Goal: Information Seeking & Learning: Learn about a topic

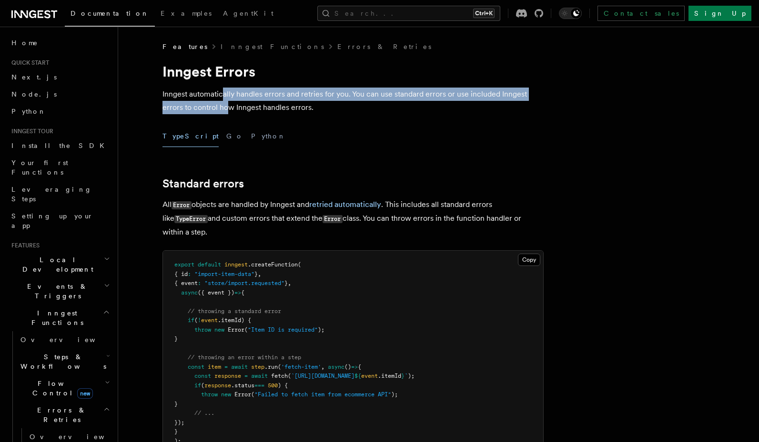
drag, startPoint x: 223, startPoint y: 93, endPoint x: 226, endPoint y: 102, distance: 9.9
click at [226, 102] on p "Inngest automatically handles errors and retries for you. You can use standard …" at bounding box center [352, 101] width 381 height 27
drag, startPoint x: 311, startPoint y: 94, endPoint x: 352, endPoint y: 108, distance: 42.8
click at [352, 108] on p "Inngest automatically handles errors and retries for you. You can use standard …" at bounding box center [352, 101] width 381 height 27
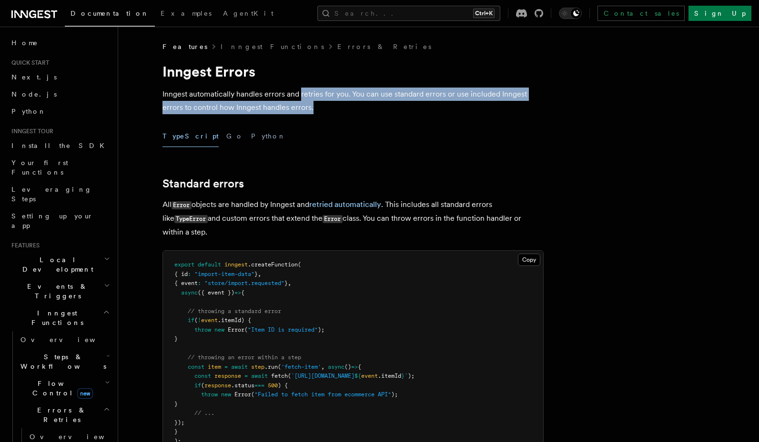
click at [352, 108] on p "Inngest automatically handles errors and retries for you. You can use standard …" at bounding box center [352, 101] width 381 height 27
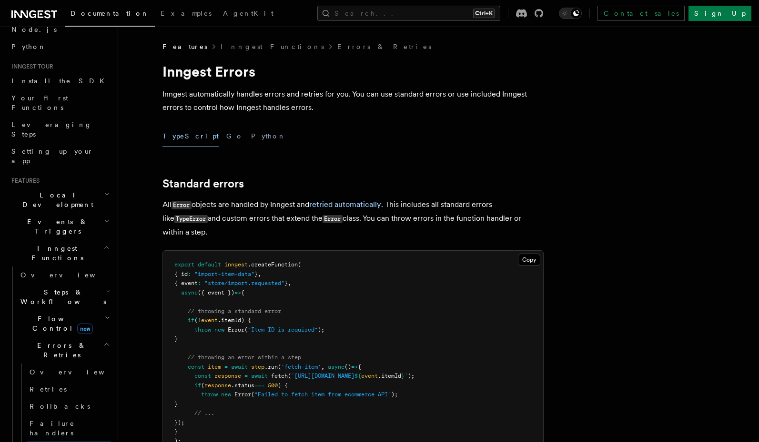
scroll to position [57, 0]
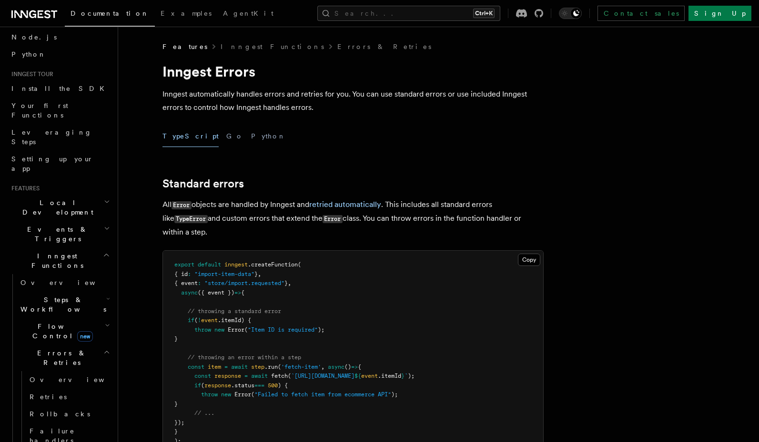
click at [31, 318] on h2 "Flow Control new" at bounding box center [64, 331] width 95 height 27
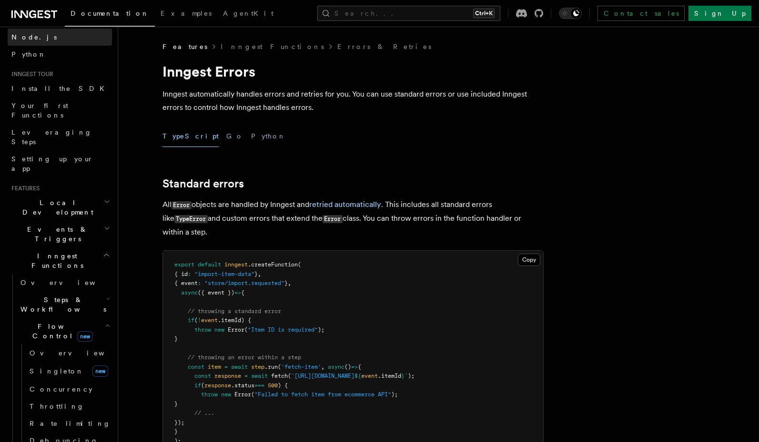
click at [45, 34] on link "Node.js" at bounding box center [60, 37] width 104 height 17
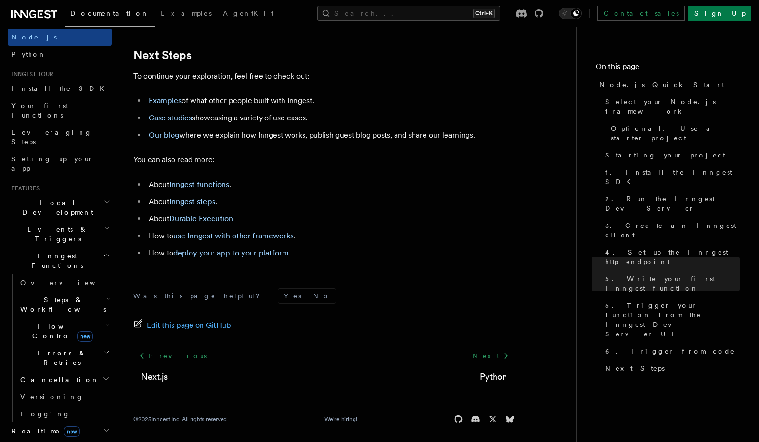
scroll to position [5975, 0]
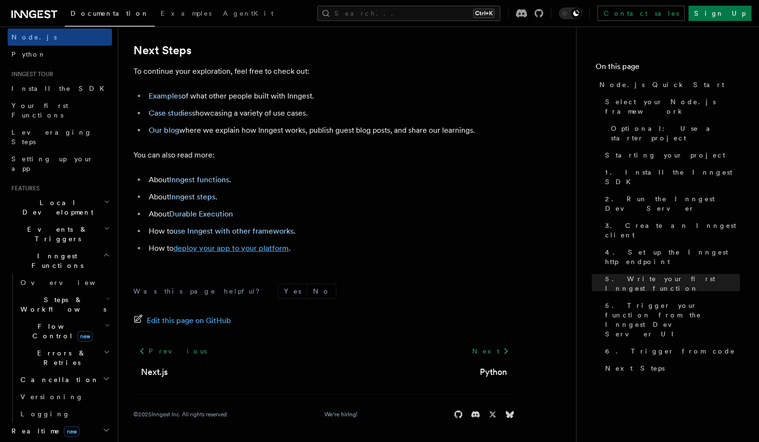
click at [230, 248] on link "deploy your app to your platform" at bounding box center [230, 248] width 115 height 9
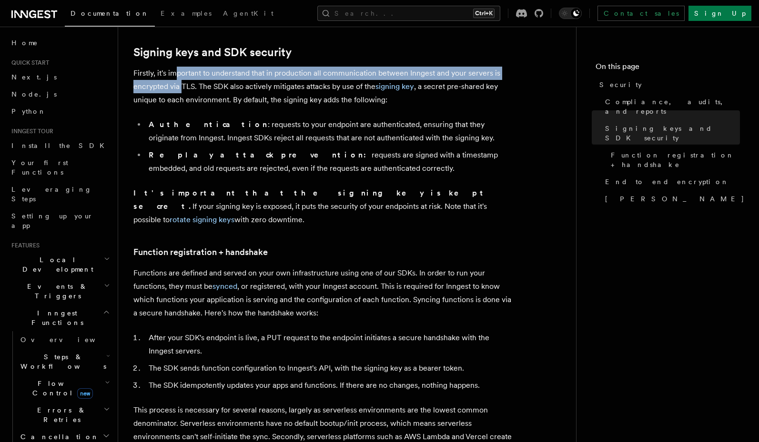
drag, startPoint x: 178, startPoint y: 71, endPoint x: 181, endPoint y: 89, distance: 17.9
click at [181, 89] on p "Firstly, it's important to understand that in production all communication betw…" at bounding box center [323, 87] width 381 height 40
drag, startPoint x: 275, startPoint y: 82, endPoint x: 277, endPoint y: 88, distance: 5.9
click at [277, 88] on p "Firstly, it's important to understand that in production all communication betw…" at bounding box center [323, 87] width 381 height 40
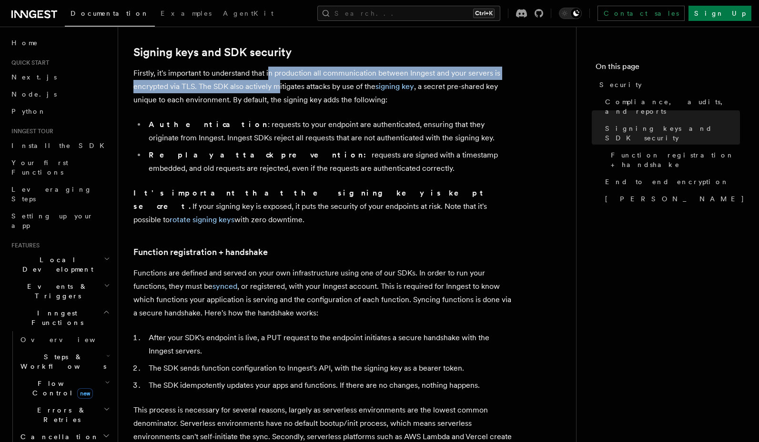
click at [277, 88] on p "Firstly, it's important to understand that in production all communication betw…" at bounding box center [323, 87] width 381 height 40
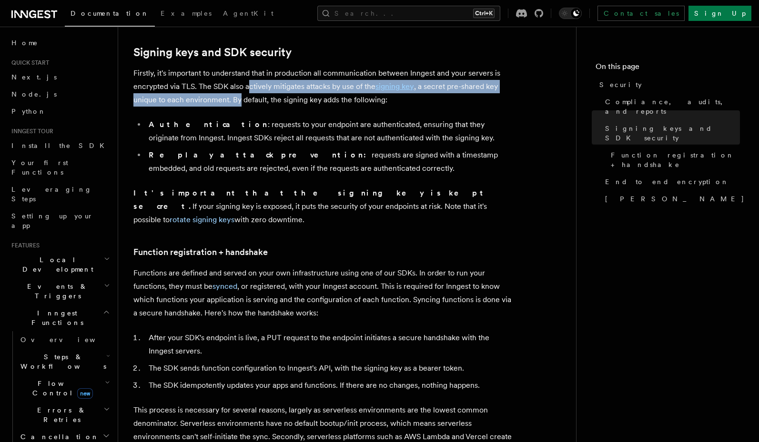
drag, startPoint x: 248, startPoint y: 88, endPoint x: 240, endPoint y: 96, distance: 11.8
click at [240, 96] on p "Firstly, it's important to understand that in production all communication betw…" at bounding box center [323, 87] width 381 height 40
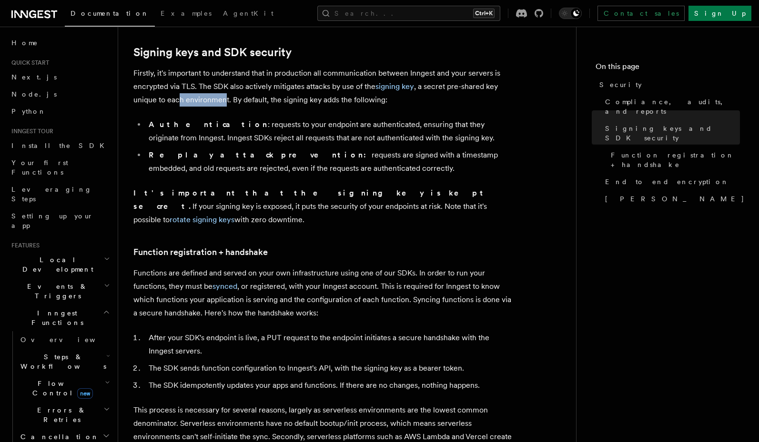
drag, startPoint x: 224, startPoint y: 98, endPoint x: 178, endPoint y: 101, distance: 46.3
click at [178, 101] on p "Firstly, it's important to understand that in production all communication betw…" at bounding box center [323, 87] width 381 height 40
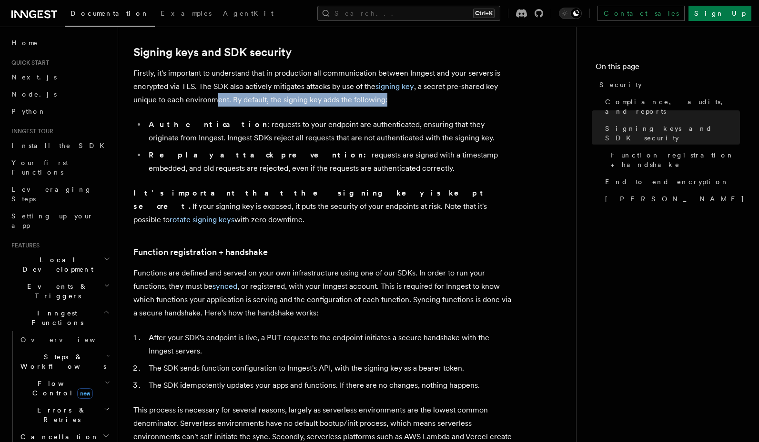
drag, startPoint x: 218, startPoint y: 99, endPoint x: 224, endPoint y: 109, distance: 11.6
drag, startPoint x: 260, startPoint y: 102, endPoint x: 275, endPoint y: 110, distance: 17.3
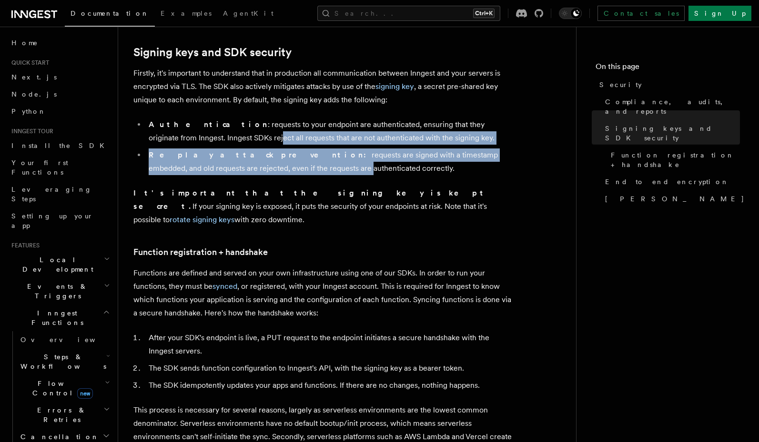
drag, startPoint x: 206, startPoint y: 133, endPoint x: 228, endPoint y: 164, distance: 37.6
click at [228, 164] on ul "Authentication : requests to your endpoint are authenticated, ensuring that the…" at bounding box center [323, 146] width 381 height 57
click at [228, 164] on li "Replay attack prevention: requests are signed with a timestamp embedded, and ol…" at bounding box center [330, 162] width 369 height 27
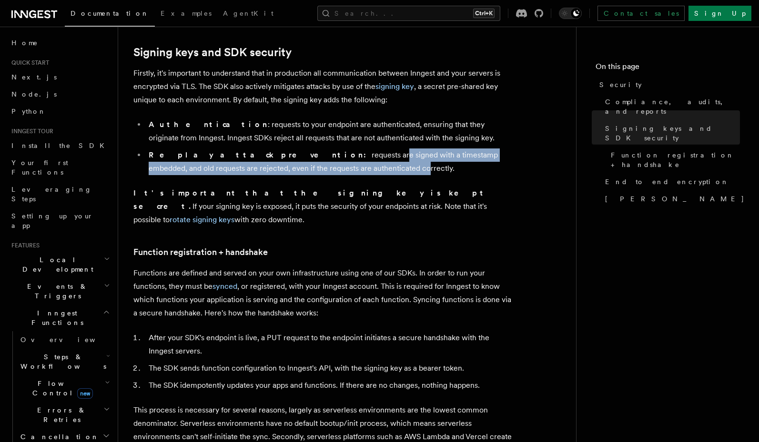
drag, startPoint x: 275, startPoint y: 157, endPoint x: 280, endPoint y: 169, distance: 12.4
click at [280, 169] on li "Replay attack prevention: requests are signed with a timestamp embedded, and ol…" at bounding box center [330, 162] width 369 height 27
drag, startPoint x: 334, startPoint y: 154, endPoint x: 338, endPoint y: 166, distance: 12.5
click at [338, 166] on li "Replay attack prevention: requests are signed with a timestamp embedded, and ol…" at bounding box center [330, 162] width 369 height 27
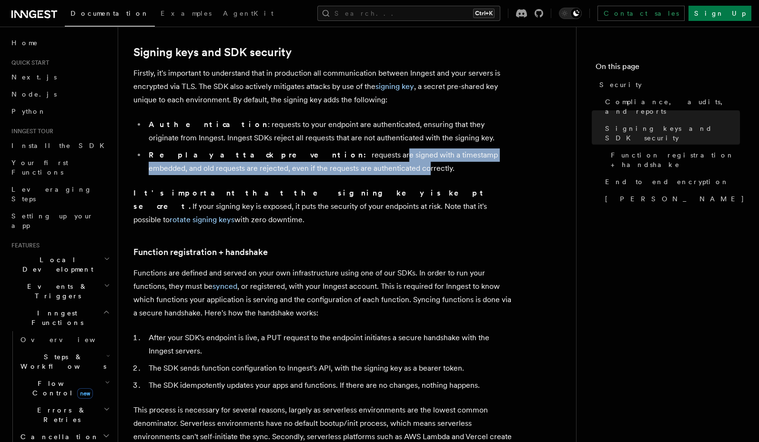
click at [338, 166] on li "Replay attack prevention: requests are signed with a timestamp embedded, and ol…" at bounding box center [330, 162] width 369 height 27
drag, startPoint x: 373, startPoint y: 153, endPoint x: 375, endPoint y: 164, distance: 11.1
click at [375, 164] on li "Replay attack prevention: requests are signed with a timestamp embedded, and ol…" at bounding box center [330, 162] width 369 height 27
drag, startPoint x: 337, startPoint y: 164, endPoint x: 206, endPoint y: 169, distance: 131.0
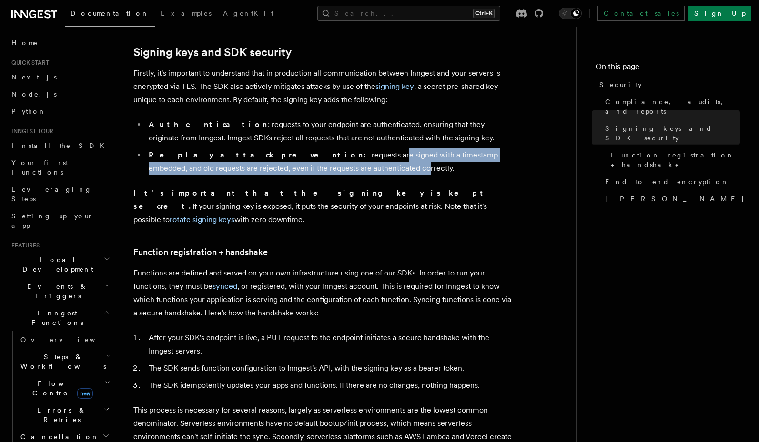
click at [206, 169] on li "Replay attack prevention: requests are signed with a timestamp embedded, and ol…" at bounding box center [330, 162] width 369 height 27
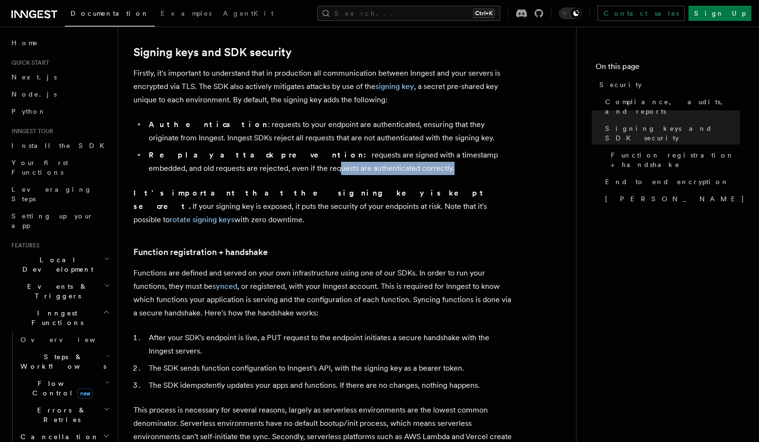
drag, startPoint x: 190, startPoint y: 170, endPoint x: 235, endPoint y: 176, distance: 45.1
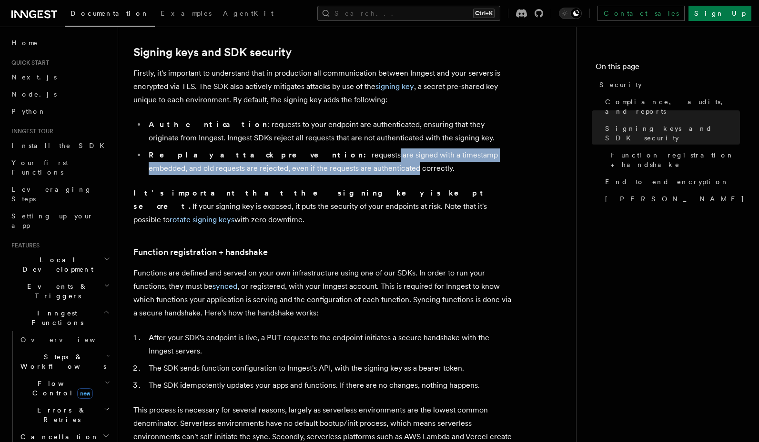
drag, startPoint x: 265, startPoint y: 159, endPoint x: 270, endPoint y: 166, distance: 9.0
click at [270, 166] on li "Replay attack prevention: requests are signed with a timestamp embedded, and ol…" at bounding box center [330, 162] width 369 height 27
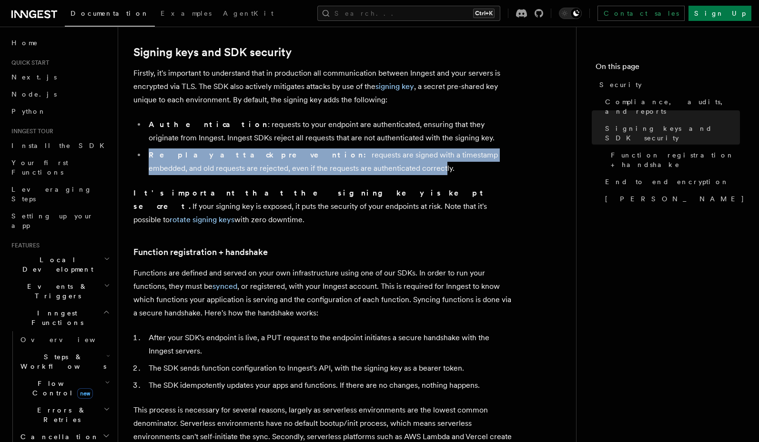
drag, startPoint x: 293, startPoint y: 148, endPoint x: 299, endPoint y: 163, distance: 15.8
click at [299, 163] on ul "Authentication : requests to your endpoint are authenticated, ensuring that the…" at bounding box center [323, 146] width 381 height 57
click at [299, 163] on li "Replay attack prevention: requests are signed with a timestamp embedded, and ol…" at bounding box center [330, 162] width 369 height 27
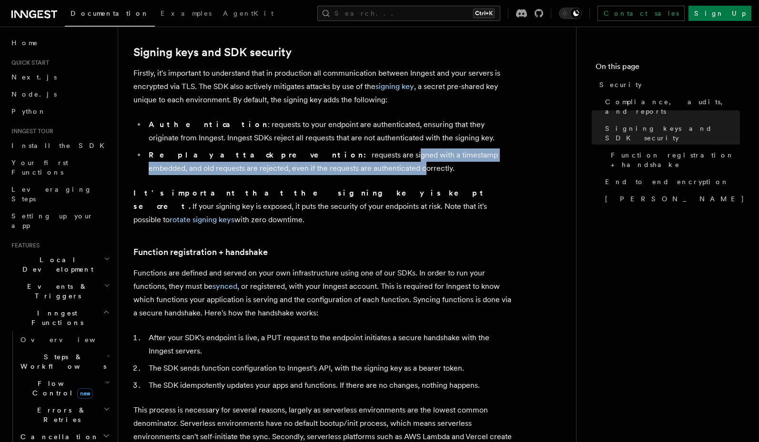
drag, startPoint x: 281, startPoint y: 159, endPoint x: 277, endPoint y: 170, distance: 11.9
click at [277, 170] on li "Replay attack prevention: requests are signed with a timestamp embedded, and ol…" at bounding box center [330, 162] width 369 height 27
drag, startPoint x: 321, startPoint y: 153, endPoint x: 323, endPoint y: 164, distance: 11.1
click at [323, 164] on li "Replay attack prevention: requests are signed with a timestamp embedded, and ol…" at bounding box center [330, 162] width 369 height 27
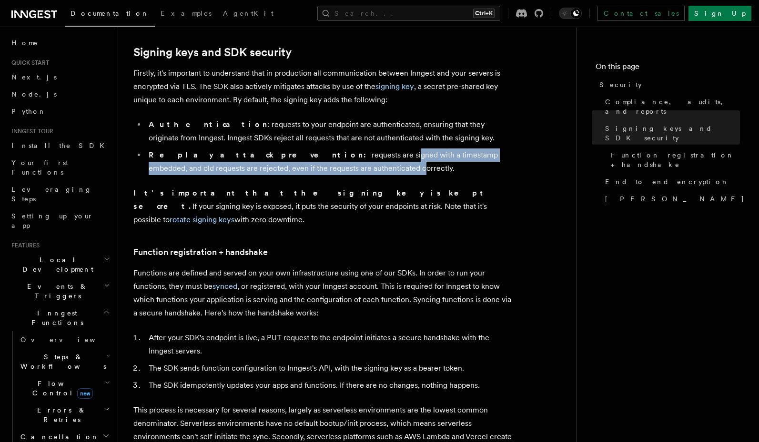
click at [323, 164] on li "Replay attack prevention: requests are signed with a timestamp embedded, and ol…" at bounding box center [330, 162] width 369 height 27
drag, startPoint x: 331, startPoint y: 155, endPoint x: 328, endPoint y: 167, distance: 11.9
click at [328, 167] on li "Replay attack prevention: requests are signed with a timestamp embedded, and ol…" at bounding box center [330, 162] width 369 height 27
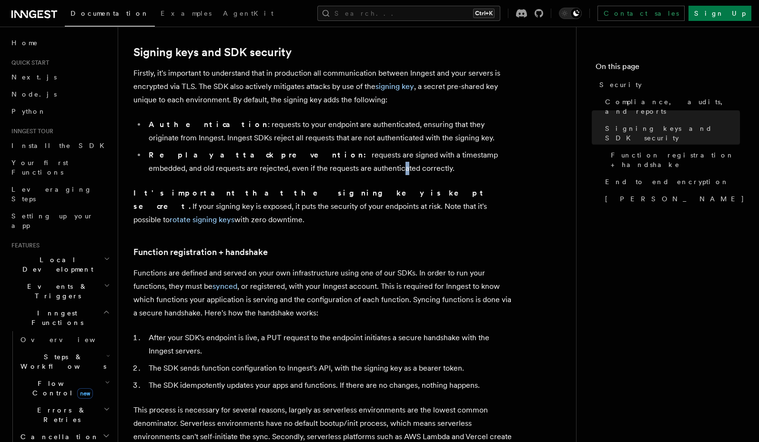
drag, startPoint x: 236, startPoint y: 169, endPoint x: 261, endPoint y: 170, distance: 24.8
click at [261, 170] on li "Replay attack prevention: requests are signed with a timestamp embedded, and ol…" at bounding box center [330, 162] width 369 height 27
drag, startPoint x: 274, startPoint y: 166, endPoint x: 305, endPoint y: 173, distance: 31.3
click at [305, 173] on li "Replay attack prevention: requests are signed with a timestamp embedded, and ol…" at bounding box center [330, 162] width 369 height 27
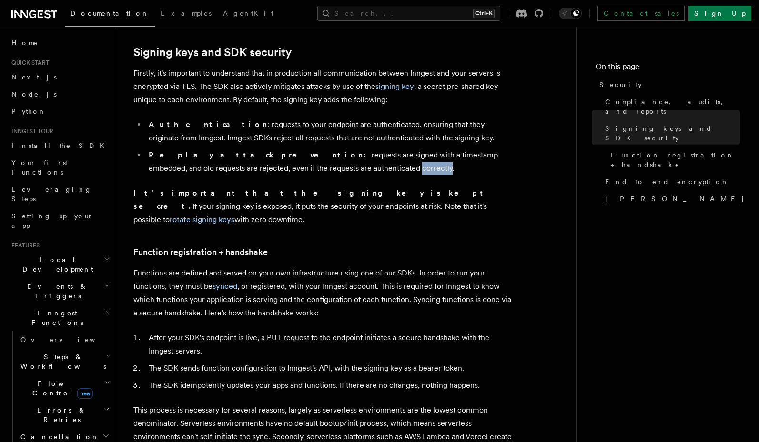
click at [305, 173] on li "Replay attack prevention: requests are signed with a timestamp embedded, and ol…" at bounding box center [330, 162] width 369 height 27
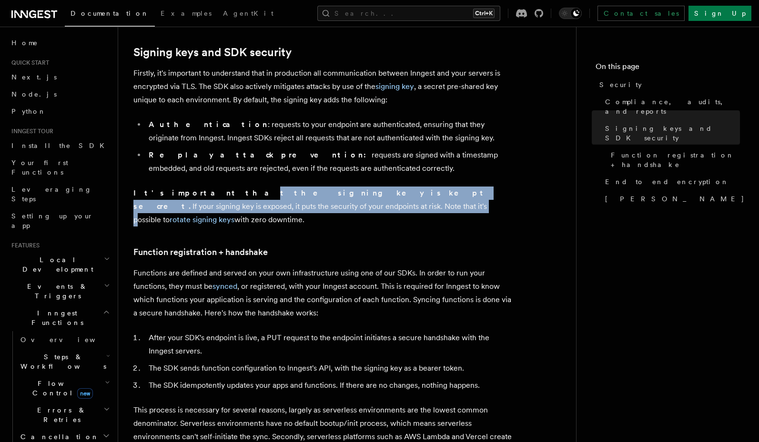
drag, startPoint x: 193, startPoint y: 195, endPoint x: 240, endPoint y: 210, distance: 48.6
click at [240, 210] on p "It's important that the signing key is kept secret. If your signing key is expo…" at bounding box center [323, 207] width 381 height 40
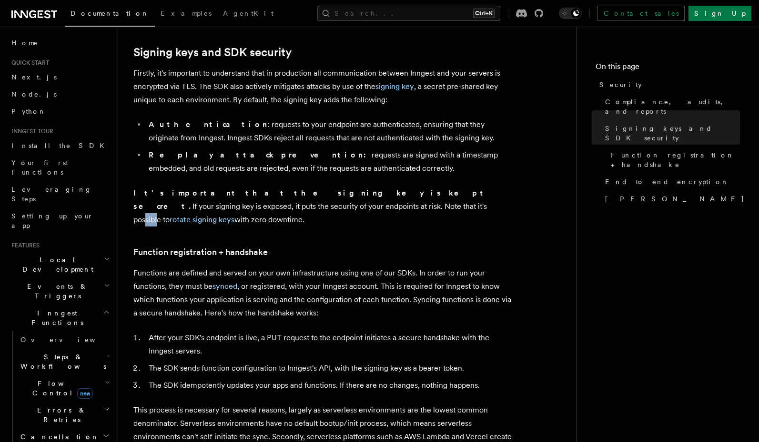
drag, startPoint x: 247, startPoint y: 209, endPoint x: 259, endPoint y: 210, distance: 12.0
click at [259, 210] on p "It's important that the signing key is kept secret. If your signing key is expo…" at bounding box center [323, 207] width 381 height 40
drag, startPoint x: 415, startPoint y: 210, endPoint x: 400, endPoint y: 208, distance: 14.4
click at [400, 208] on p "It's important that the signing key is kept secret. If your signing key is expo…" at bounding box center [323, 207] width 381 height 40
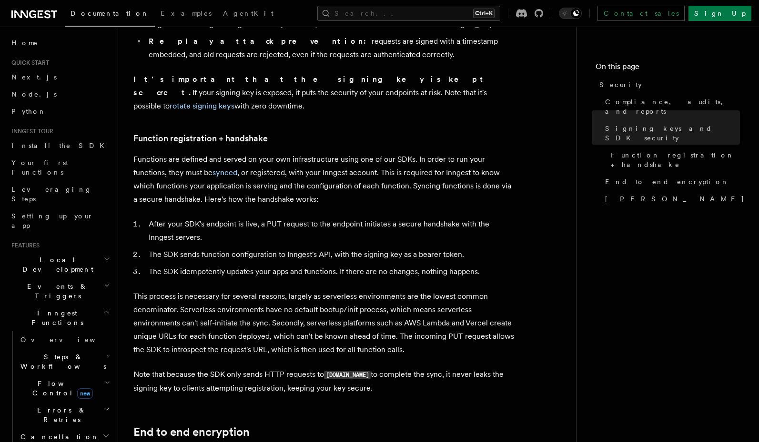
scroll to position [369, 0]
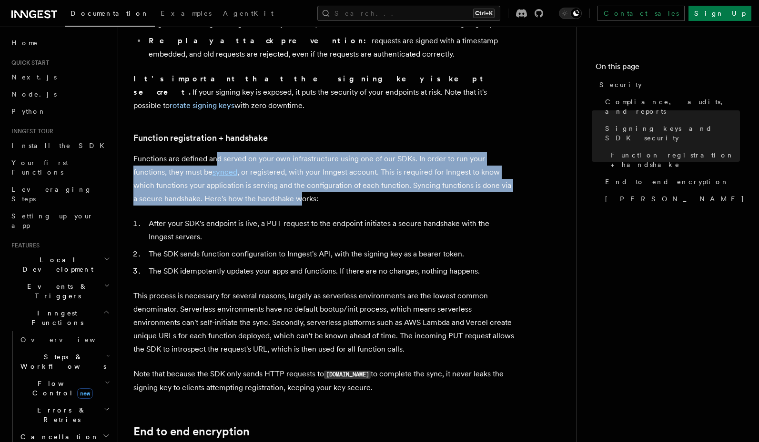
drag, startPoint x: 242, startPoint y: 147, endPoint x: 291, endPoint y: 181, distance: 59.8
click at [291, 181] on p "Functions are defined and served on your own infrastructure using one of our SD…" at bounding box center [323, 178] width 381 height 53
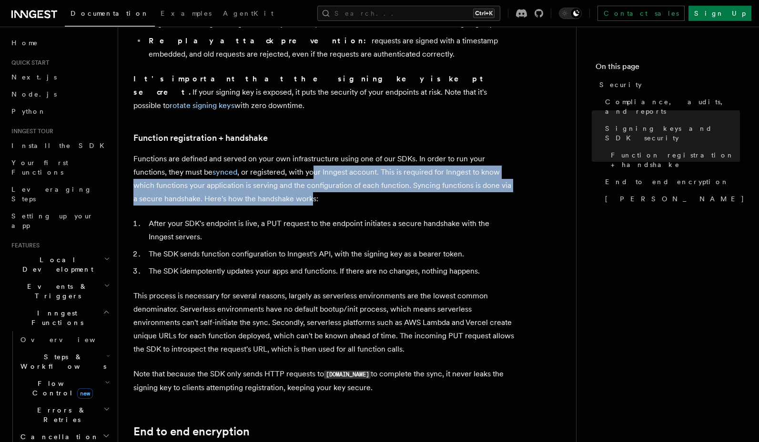
drag, startPoint x: 313, startPoint y: 162, endPoint x: 303, endPoint y: 188, distance: 28.0
click at [303, 188] on p "Functions are defined and served on your own infrastructure using one of our SD…" at bounding box center [323, 178] width 381 height 53
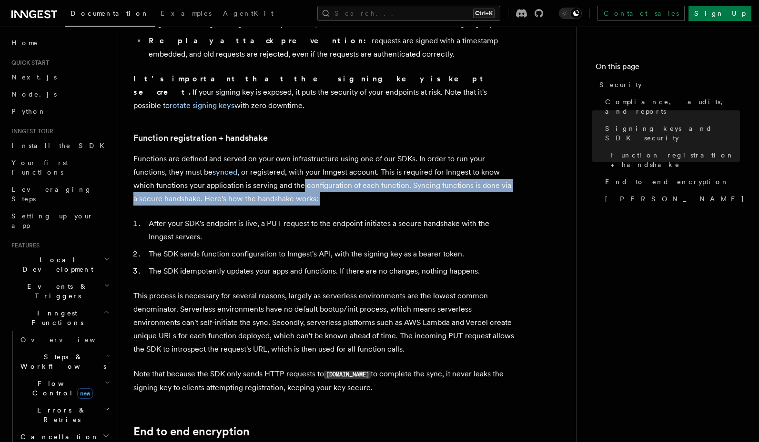
drag, startPoint x: 302, startPoint y: 175, endPoint x: 254, endPoint y: 196, distance: 52.5
click at [254, 196] on article "Platform Security Security is a primary consideration when moving systems into …" at bounding box center [346, 393] width 427 height 1442
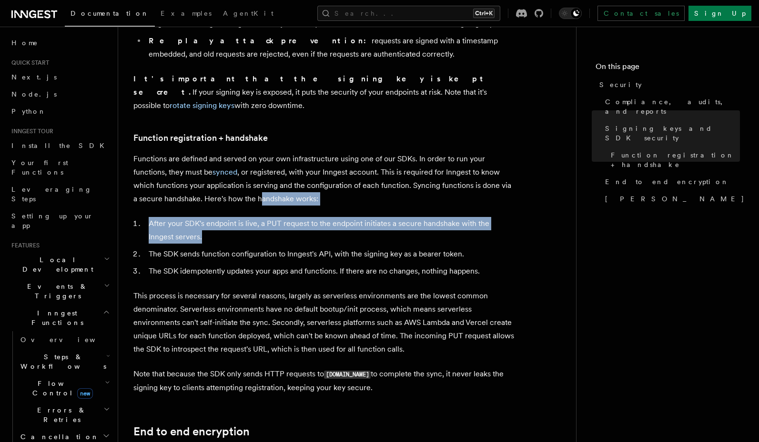
drag, startPoint x: 254, startPoint y: 191, endPoint x: 241, endPoint y: 226, distance: 36.6
click at [241, 226] on article "Platform Security Security is a primary consideration when moving systems into …" at bounding box center [346, 393] width 427 height 1442
click at [241, 226] on li "After your SDK's endpoint is live, a PUT request to the endpoint initiates a se…" at bounding box center [330, 230] width 369 height 27
drag, startPoint x: 235, startPoint y: 214, endPoint x: 237, endPoint y: 222, distance: 8.3
click at [237, 222] on li "After your SDK's endpoint is live, a PUT request to the endpoint initiates a se…" at bounding box center [330, 230] width 369 height 27
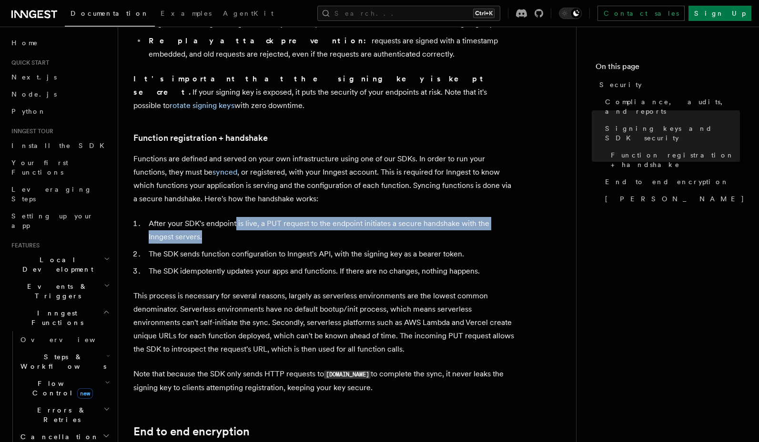
click at [237, 222] on li "After your SDK's endpoint is live, a PUT request to the endpoint initiates a se…" at bounding box center [330, 230] width 369 height 27
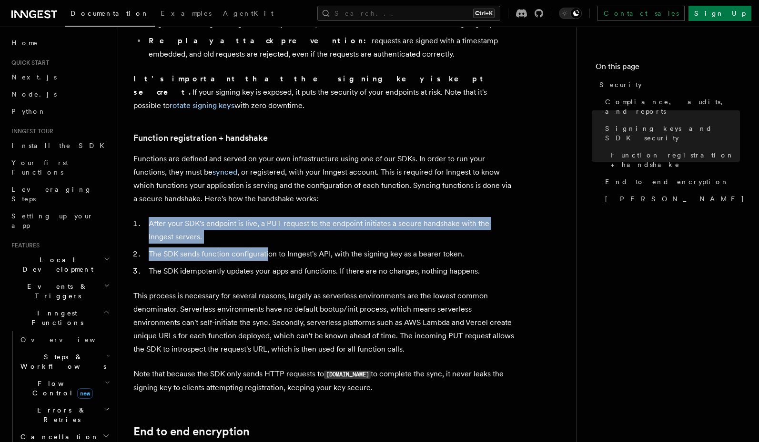
drag, startPoint x: 290, startPoint y: 202, endPoint x: 269, endPoint y: 244, distance: 46.8
click at [269, 244] on article "Platform Security Security is a primary consideration when moving systems into …" at bounding box center [346, 393] width 427 height 1442
click at [269, 248] on li "The SDK sends function configuration to Inngest's API, with the signing key as …" at bounding box center [330, 254] width 369 height 13
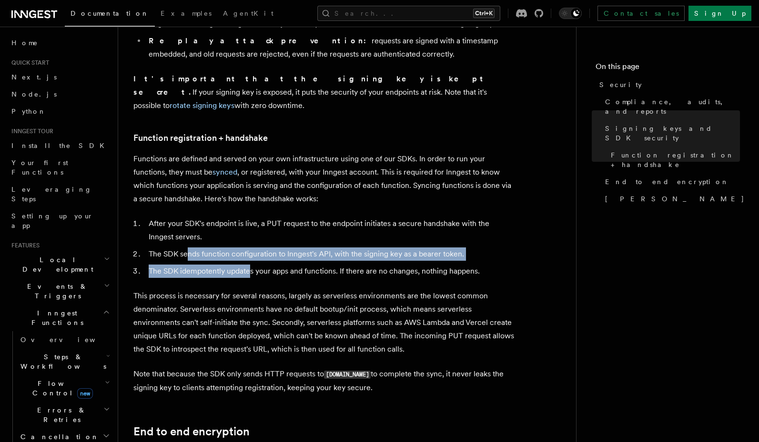
drag, startPoint x: 189, startPoint y: 245, endPoint x: 250, endPoint y: 252, distance: 61.9
click at [250, 252] on ol "After your SDK's endpoint is live, a PUT request to the endpoint initiates a se…" at bounding box center [323, 247] width 381 height 61
click at [250, 265] on li "The SDK idempotently updates your apps and functions. If there are no changes, …" at bounding box center [330, 271] width 369 height 13
click at [284, 253] on ol "After your SDK's endpoint is live, a PUT request to the endpoint initiates a se…" at bounding box center [323, 247] width 381 height 61
click at [284, 265] on li "The SDK idempotently updates your apps and functions. If there are no changes, …" at bounding box center [330, 271] width 369 height 13
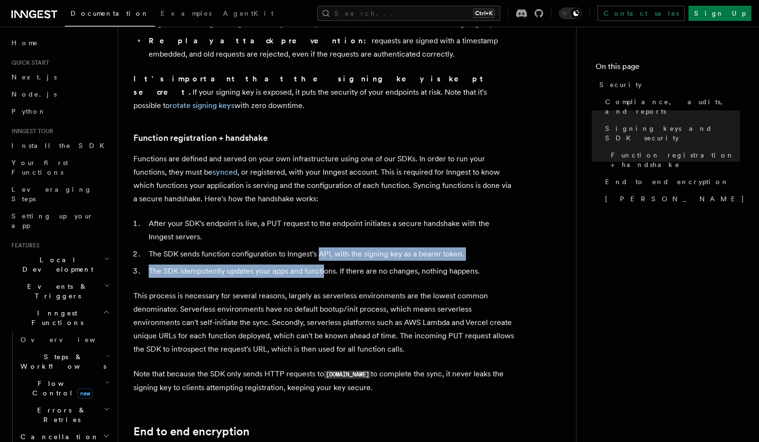
click at [326, 252] on ol "After your SDK's endpoint is live, a PUT request to the endpoint initiates a se…" at bounding box center [323, 247] width 381 height 61
click at [326, 265] on li "The SDK idempotently updates your apps and functions. If there are no changes, …" at bounding box center [330, 271] width 369 height 13
drag, startPoint x: 311, startPoint y: 234, endPoint x: 317, endPoint y: 248, distance: 15.1
click at [317, 248] on ol "After your SDK's endpoint is live, a PUT request to the endpoint initiates a se…" at bounding box center [323, 247] width 381 height 61
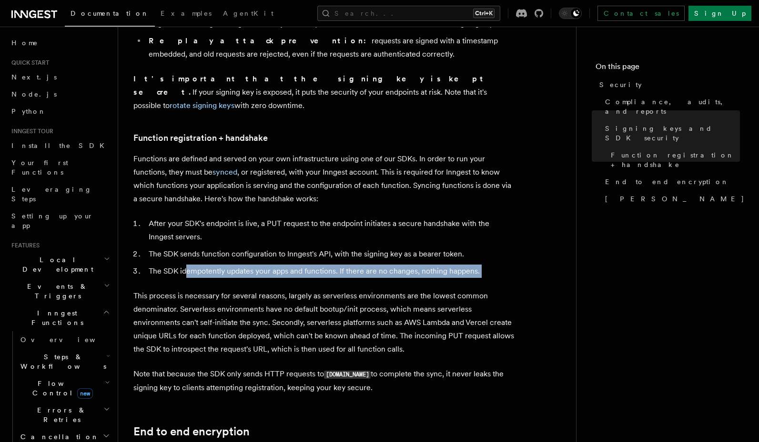
drag, startPoint x: 187, startPoint y: 257, endPoint x: 233, endPoint y: 270, distance: 47.9
click at [233, 270] on article "Platform Security Security is a primary consideration when moving systems into …" at bounding box center [346, 393] width 427 height 1442
drag, startPoint x: 285, startPoint y: 261, endPoint x: 303, endPoint y: 268, distance: 19.7
click at [303, 268] on article "Platform Security Security is a primary consideration when moving systems into …" at bounding box center [346, 393] width 427 height 1442
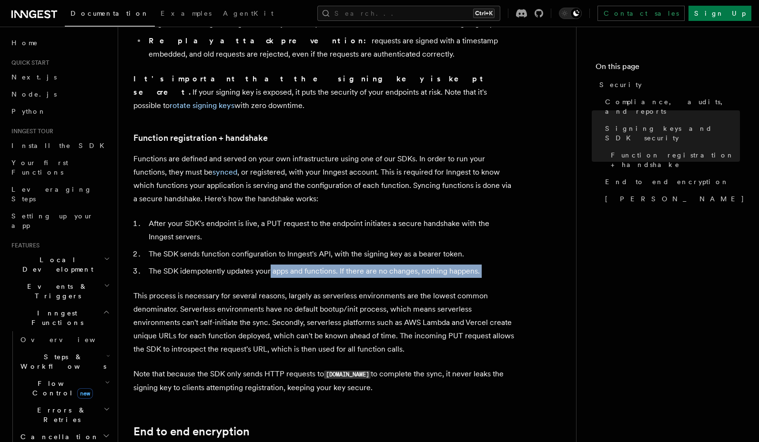
click at [303, 268] on article "Platform Security Security is a primary consideration when moving systems into …" at bounding box center [346, 393] width 427 height 1442
drag, startPoint x: 352, startPoint y: 265, endPoint x: 381, endPoint y: 272, distance: 29.4
click at [381, 272] on article "Platform Security Security is a primary consideration when moving systems into …" at bounding box center [346, 393] width 427 height 1442
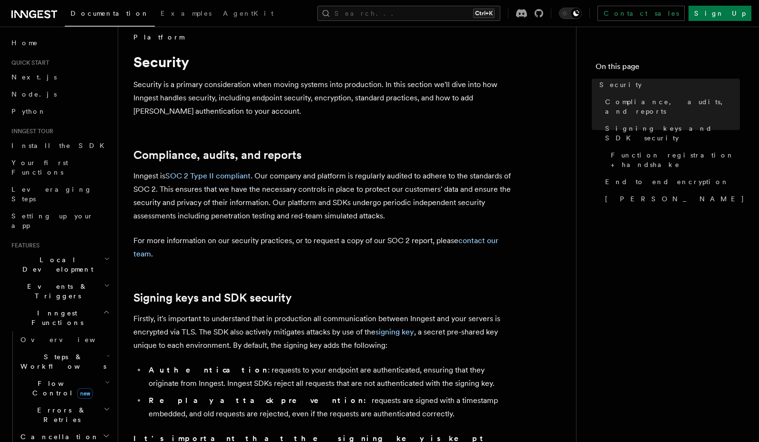
scroll to position [0, 0]
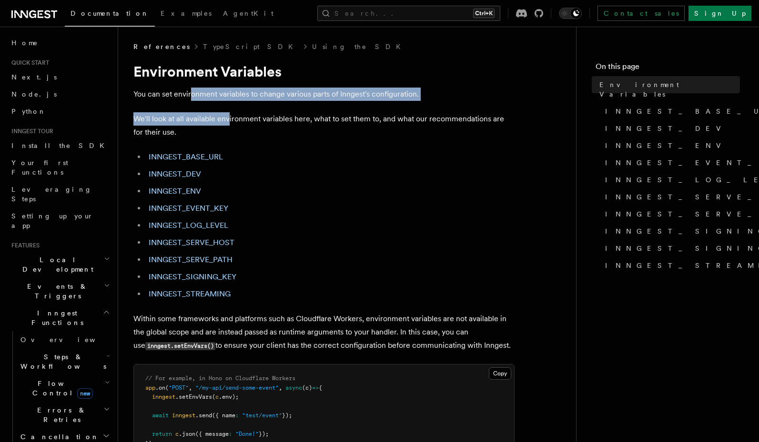
drag, startPoint x: 191, startPoint y: 96, endPoint x: 230, endPoint y: 123, distance: 47.2
click at [230, 123] on p "We'll look at all available environment variables here, what to set them to, an…" at bounding box center [323, 125] width 381 height 27
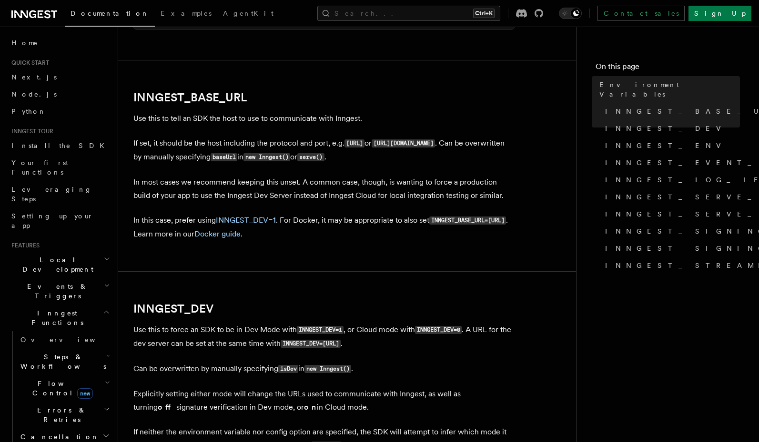
scroll to position [286, 0]
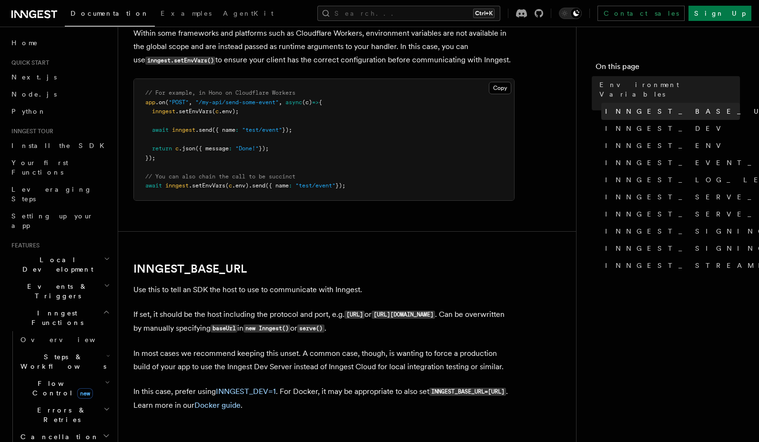
click at [653, 107] on span "INNGEST_BASE_URL" at bounding box center [695, 112] width 180 height 10
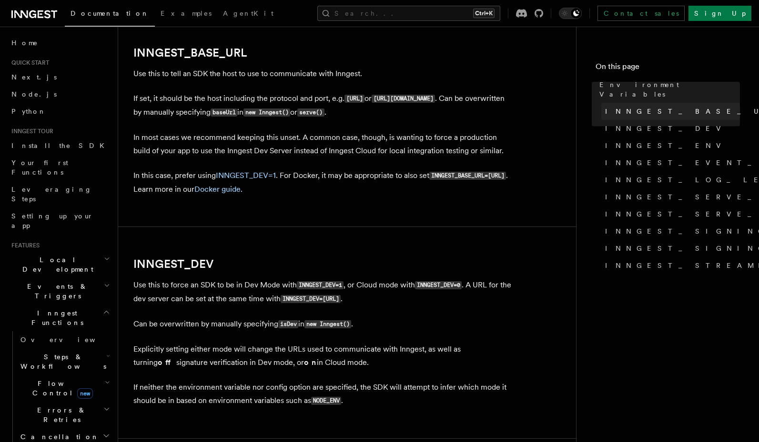
scroll to position [502, 0]
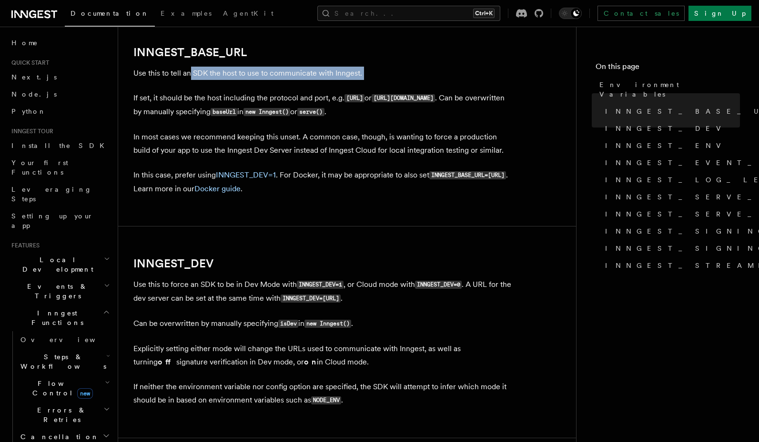
drag, startPoint x: 191, startPoint y: 69, endPoint x: 196, endPoint y: 82, distance: 14.6
drag, startPoint x: 224, startPoint y: 71, endPoint x: 236, endPoint y: 81, distance: 15.2
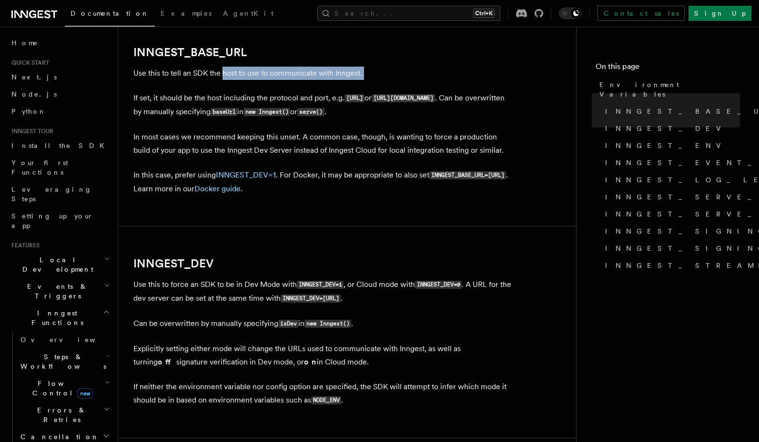
drag, startPoint x: 235, startPoint y: 78, endPoint x: 229, endPoint y: 104, distance: 26.9
click at [229, 104] on p "If set, it should be the host including the protocol and port, e.g. http://loca…" at bounding box center [323, 105] width 381 height 28
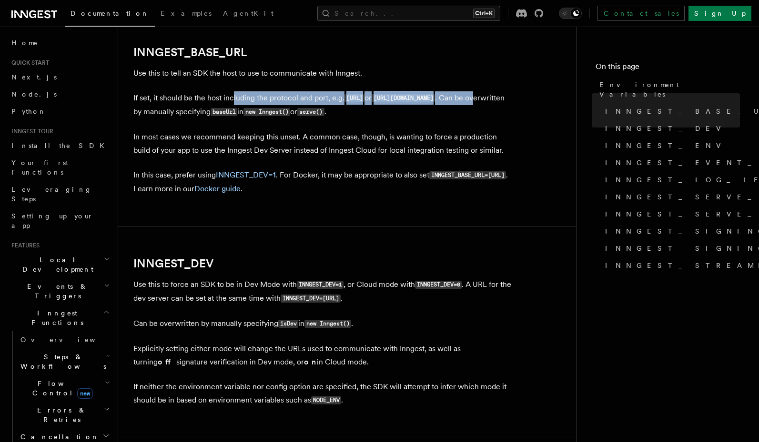
drag, startPoint x: 167, startPoint y: 104, endPoint x: 234, endPoint y: 105, distance: 66.7
click at [234, 105] on p "If set, it should be the host including the protocol and port, e.g. http://loca…" at bounding box center [323, 105] width 381 height 28
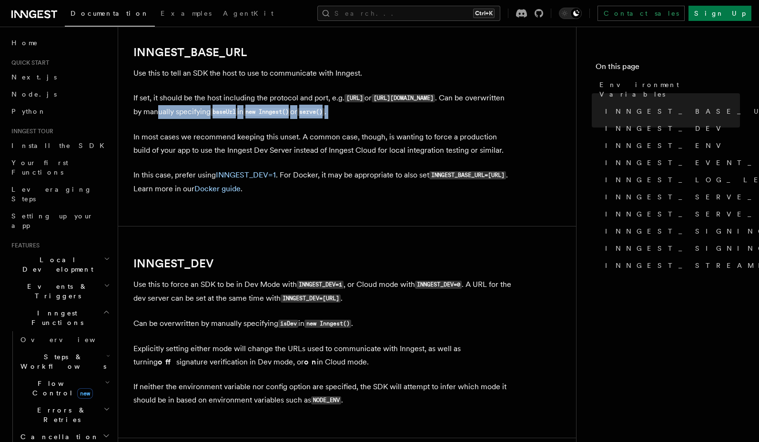
drag, startPoint x: 223, startPoint y: 110, endPoint x: 199, endPoint y: 120, distance: 27.1
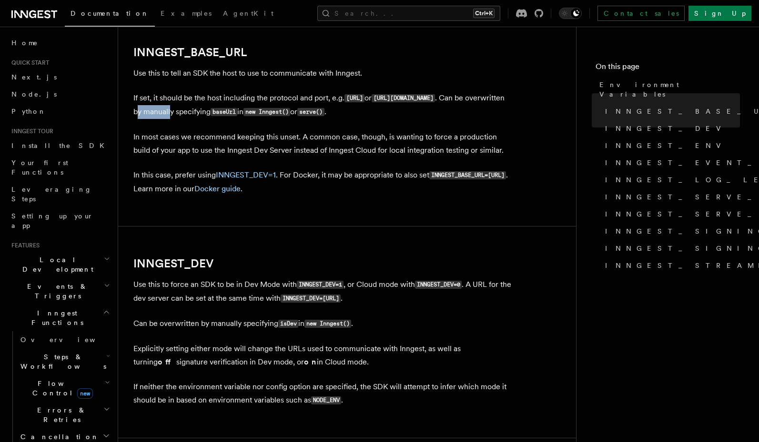
drag, startPoint x: 229, startPoint y: 111, endPoint x: 239, endPoint y: 116, distance: 11.1
click at [239, 116] on p "If set, it should be the host including the protocol and port, e.g. http://loca…" at bounding box center [323, 105] width 381 height 28
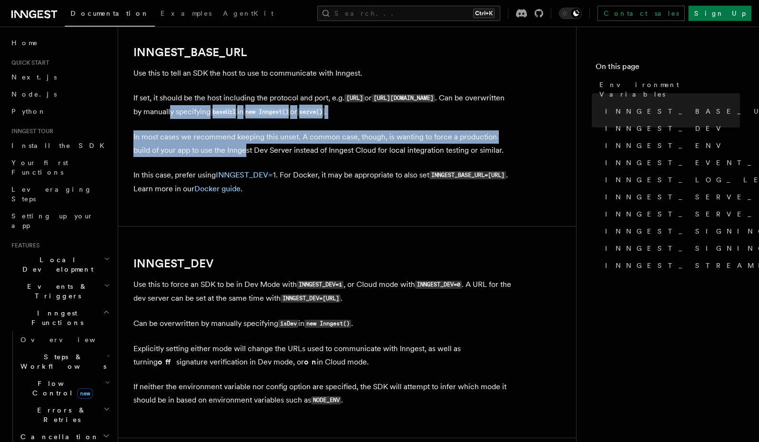
drag, startPoint x: 236, startPoint y: 123, endPoint x: 229, endPoint y: 150, distance: 28.1
click at [229, 150] on p "In most cases we recommend keeping this unset. A common case, though, is wantin…" at bounding box center [323, 143] width 381 height 27
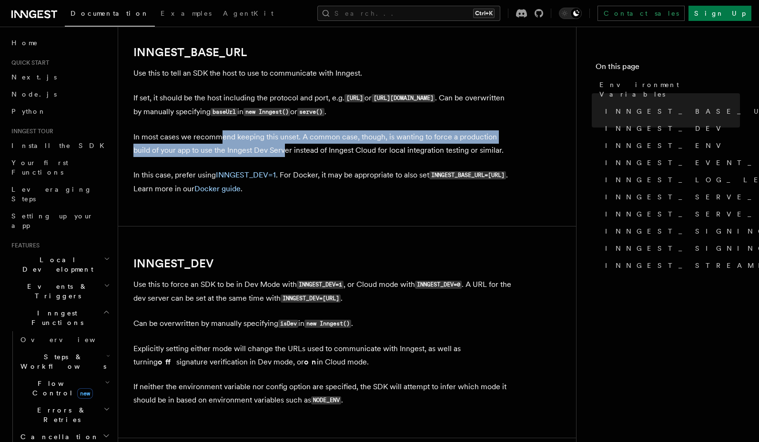
drag, startPoint x: 221, startPoint y: 139, endPoint x: 266, endPoint y: 151, distance: 46.4
click at [266, 151] on p "In most cases we recommend keeping this unset. A common case, though, is wantin…" at bounding box center [323, 143] width 381 height 27
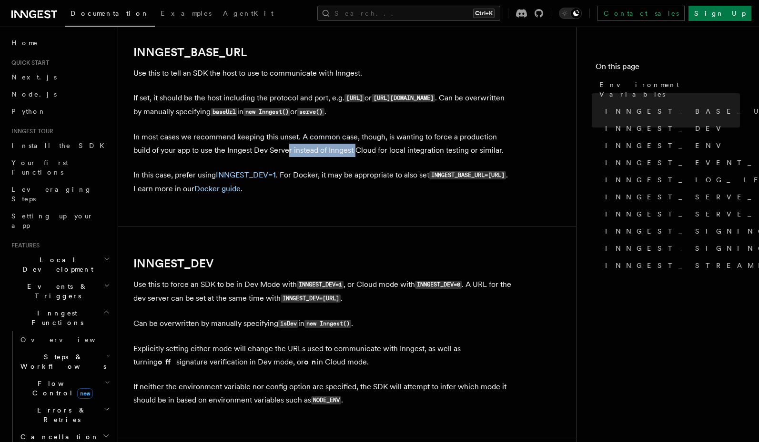
drag, startPoint x: 269, startPoint y: 147, endPoint x: 341, endPoint y: 152, distance: 72.6
click at [339, 152] on p "In most cases we recommend keeping this unset. A common case, though, is wantin…" at bounding box center [323, 143] width 381 height 27
click at [341, 152] on p "In most cases we recommend keeping this unset. A common case, though, is wantin…" at bounding box center [323, 143] width 381 height 27
drag, startPoint x: 362, startPoint y: 149, endPoint x: 447, endPoint y: 149, distance: 84.3
click at [447, 149] on p "In most cases we recommend keeping this unset. A common case, though, is wantin…" at bounding box center [323, 143] width 381 height 27
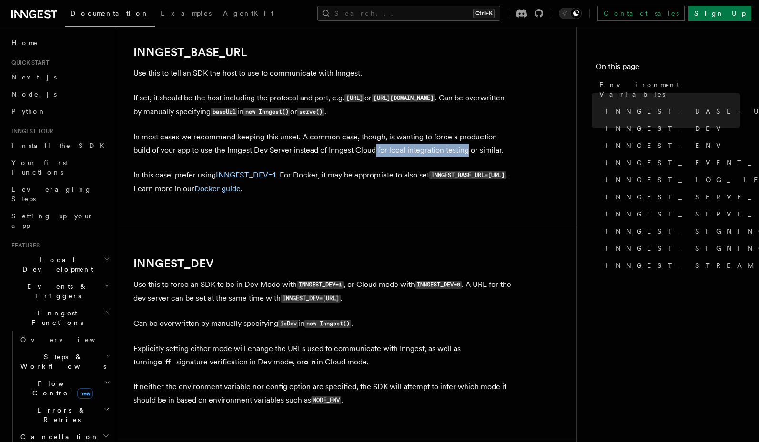
click at [447, 149] on p "In most cases we recommend keeping this unset. A common case, though, is wantin…" at bounding box center [323, 143] width 381 height 27
drag, startPoint x: 450, startPoint y: 158, endPoint x: 492, endPoint y: 147, distance: 43.2
click at [492, 147] on p "In most cases we recommend keeping this unset. A common case, though, is wantin…" at bounding box center [323, 143] width 381 height 27
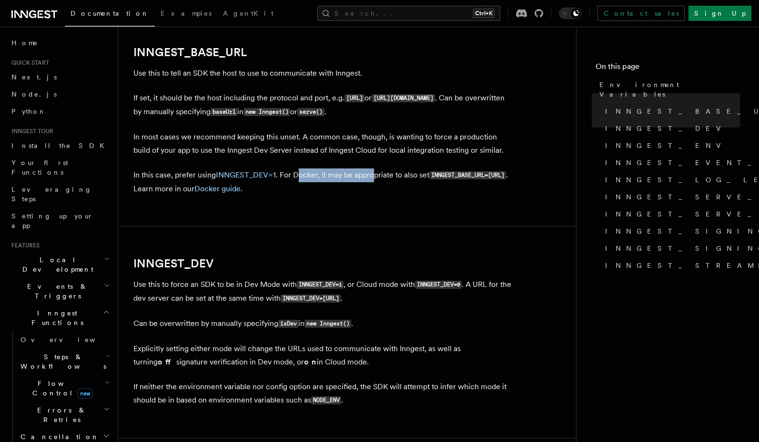
drag, startPoint x: 303, startPoint y: 173, endPoint x: 382, endPoint y: 174, distance: 78.6
click at [380, 175] on p "In this case, prefer using INNGEST_DEV=1 . For Docker, it may be appropriate to…" at bounding box center [323, 182] width 381 height 27
click at [382, 174] on p "In this case, prefer using INNGEST_DEV=1 . For Docker, it may be appropriate to…" at bounding box center [323, 182] width 381 height 27
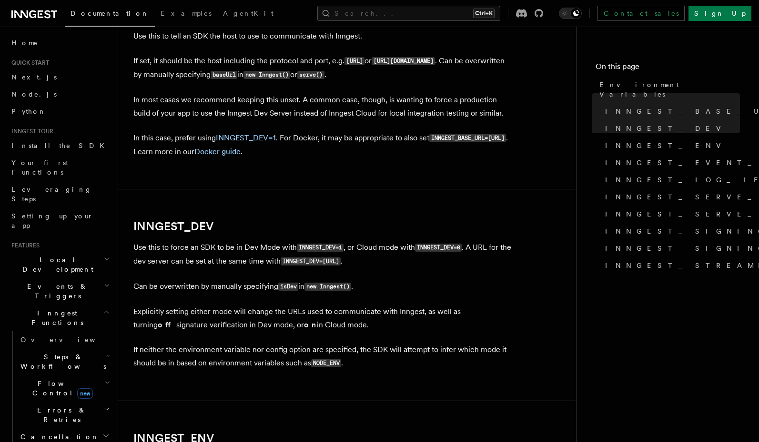
scroll to position [559, 0]
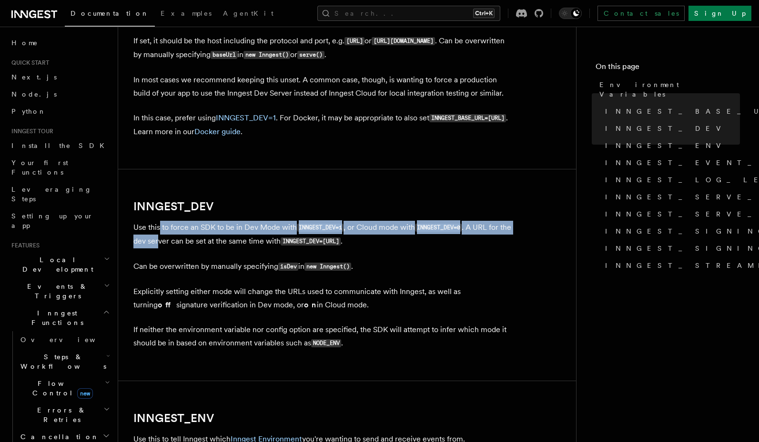
drag, startPoint x: 158, startPoint y: 232, endPoint x: 171, endPoint y: 236, distance: 13.7
click at [171, 236] on p "Use this to force an SDK to be in Dev Mode with INNGEST_DEV=1 , or Cloud mode w…" at bounding box center [323, 235] width 381 height 28
drag, startPoint x: 180, startPoint y: 230, endPoint x: 180, endPoint y: 237, distance: 6.7
click at [180, 237] on p "Use this to force an SDK to be in Dev Mode with INNGEST_DEV=1 , or Cloud mode w…" at bounding box center [323, 235] width 381 height 28
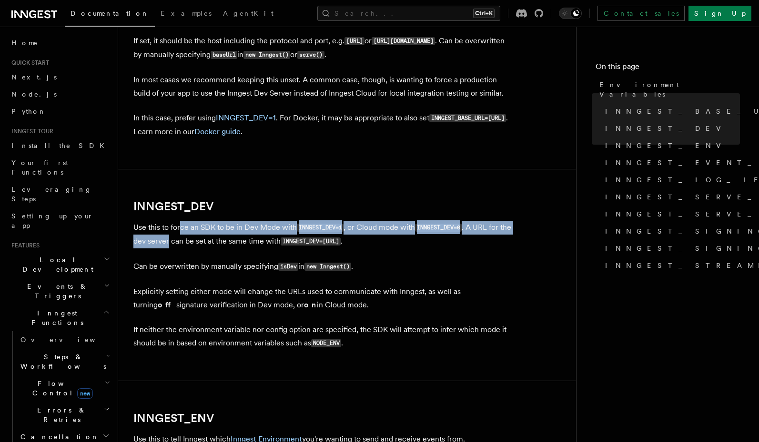
click at [180, 237] on p "Use this to force an SDK to be in Dev Mode with INNGEST_DEV=1 , or Cloud mode w…" at bounding box center [323, 235] width 381 height 28
drag, startPoint x: 183, startPoint y: 230, endPoint x: 180, endPoint y: 244, distance: 14.1
click at [180, 244] on p "Use this to force an SDK to be in Dev Mode with INNGEST_DEV=1 , or Cloud mode w…" at bounding box center [323, 235] width 381 height 28
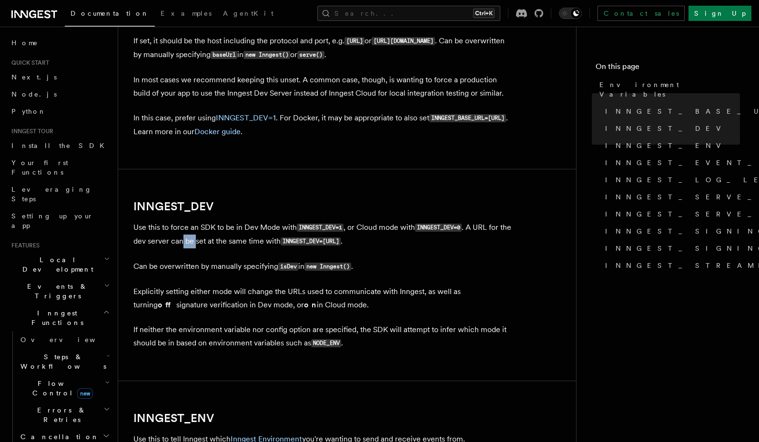
drag, startPoint x: 194, startPoint y: 240, endPoint x: 209, endPoint y: 247, distance: 15.8
click at [209, 247] on p "Use this to force an SDK to be in Dev Mode with INNGEST_DEV=1 , or Cloud mode w…" at bounding box center [323, 235] width 381 height 28
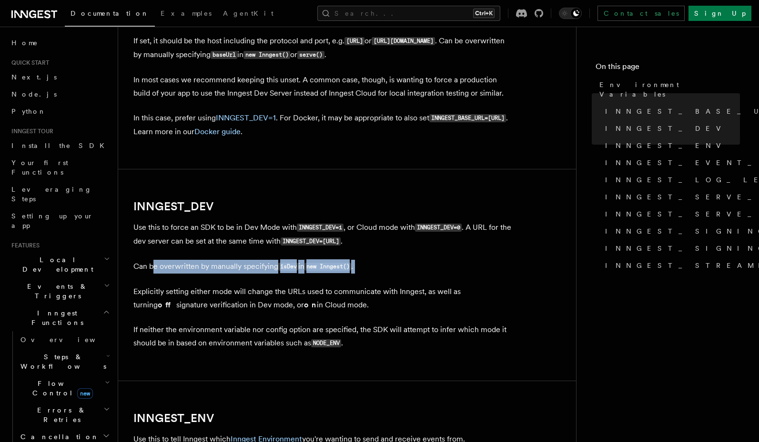
drag, startPoint x: 152, startPoint y: 273, endPoint x: 177, endPoint y: 278, distance: 25.7
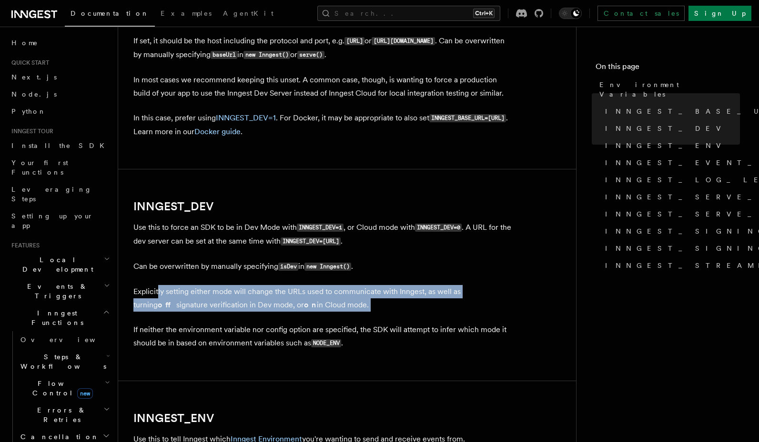
drag, startPoint x: 166, startPoint y: 315, endPoint x: 159, endPoint y: 297, distance: 19.5
click at [159, 297] on p "Explicitly setting either mode will change the URLs used to communicate with In…" at bounding box center [323, 298] width 381 height 27
drag, startPoint x: 222, startPoint y: 295, endPoint x: 310, endPoint y: 304, distance: 88.1
click at [310, 304] on p "Explicitly setting either mode will change the URLs used to communicate with In…" at bounding box center [323, 298] width 381 height 27
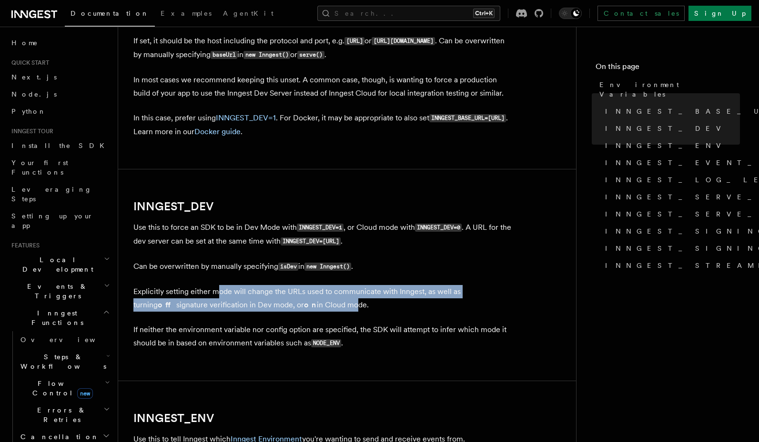
click at [310, 304] on p "Explicitly setting either mode will change the URLs used to communicate with In…" at bounding box center [323, 298] width 381 height 27
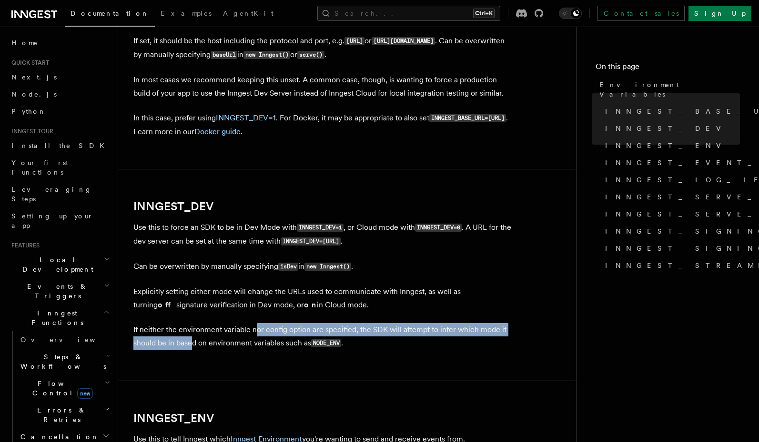
drag, startPoint x: 250, startPoint y: 326, endPoint x: 192, endPoint y: 343, distance: 61.0
click at [192, 343] on p "If neither the environment variable nor config option are specified, the SDK wi…" at bounding box center [323, 336] width 381 height 27
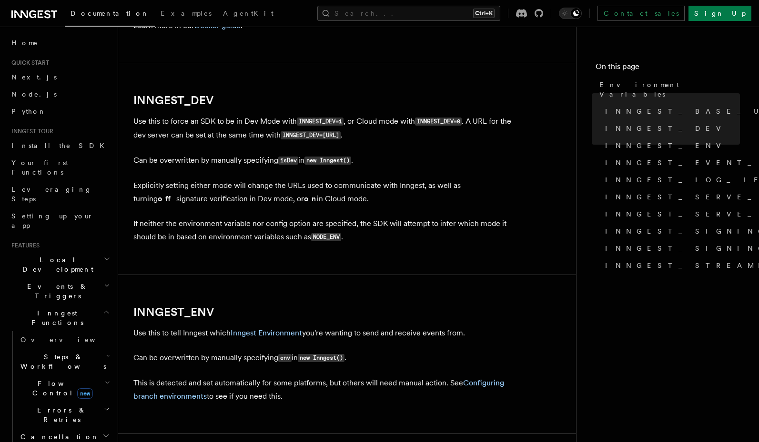
scroll to position [674, 0]
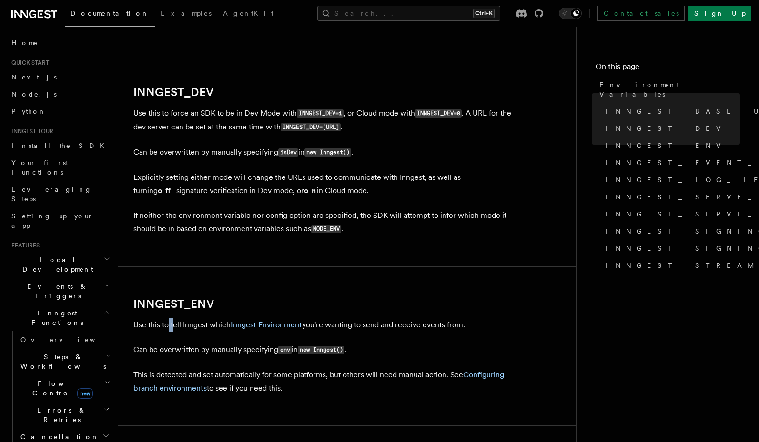
drag, startPoint x: 173, startPoint y: 328, endPoint x: 169, endPoint y: 322, distance: 7.5
click at [169, 322] on p "Use this to tell Inngest which Inngest Environment you're wanting to send and r…" at bounding box center [323, 325] width 381 height 13
click at [404, 328] on p "Use this to tell Inngest which Inngest Environment you're wanting to send and r…" at bounding box center [323, 325] width 381 height 13
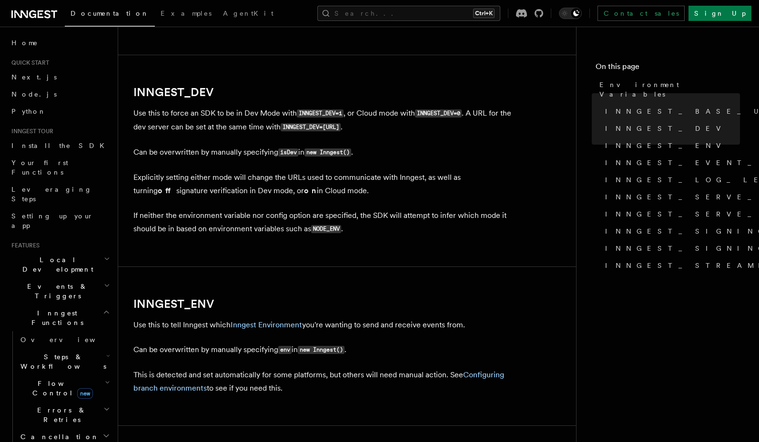
click at [404, 328] on p "Use this to tell Inngest which Inngest Environment you're wanting to send and r…" at bounding box center [323, 325] width 381 height 13
drag, startPoint x: 187, startPoint y: 357, endPoint x: 233, endPoint y: 348, distance: 47.1
click at [233, 348] on p "Can be overwritten by manually specifying env in new Inngest() ." at bounding box center [323, 350] width 381 height 14
drag, startPoint x: 183, startPoint y: 377, endPoint x: 216, endPoint y: 377, distance: 33.3
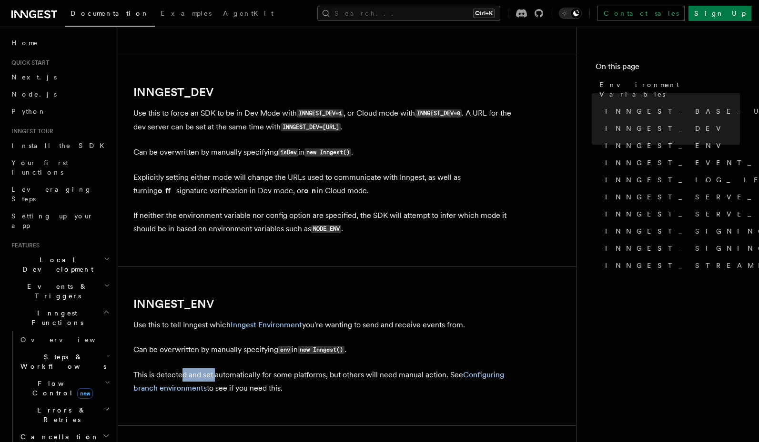
click at [215, 377] on p "This is detected and set automatically for some platforms, but others will need…" at bounding box center [323, 382] width 381 height 27
click at [216, 377] on p "This is detected and set automatically for some platforms, but others will need…" at bounding box center [323, 382] width 381 height 27
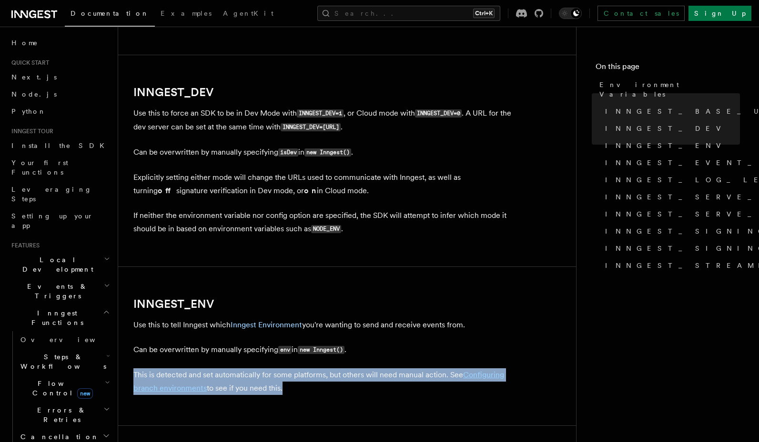
click at [216, 377] on p "This is detected and set automatically for some platforms, but others will need…" at bounding box center [323, 382] width 381 height 27
click at [219, 372] on p "This is detected and set automatically for some platforms, but others will need…" at bounding box center [323, 382] width 381 height 27
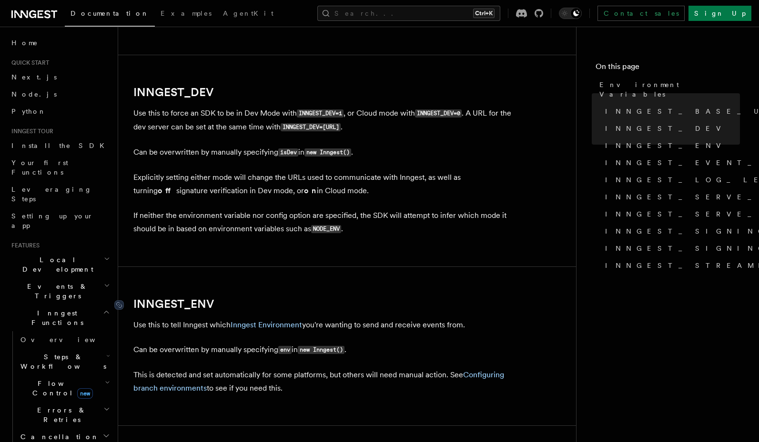
click at [165, 305] on link "INNGEST_ENV" at bounding box center [173, 304] width 80 height 13
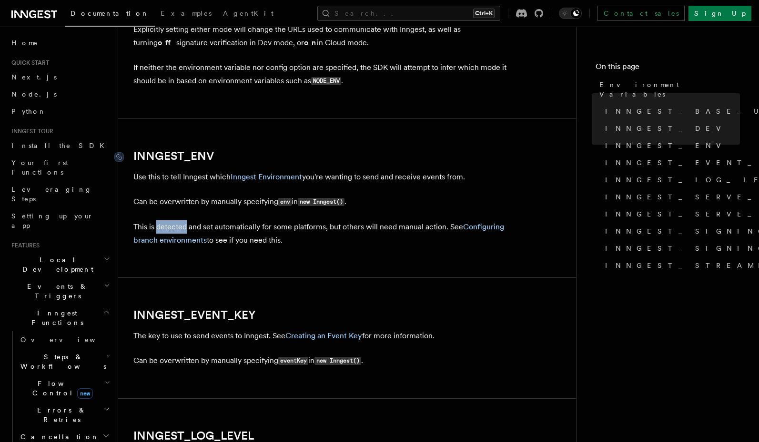
click at [165, 305] on article "References TypeScript SDK Using the SDK Environment Variables You can set envir…" at bounding box center [346, 343] width 427 height 2246
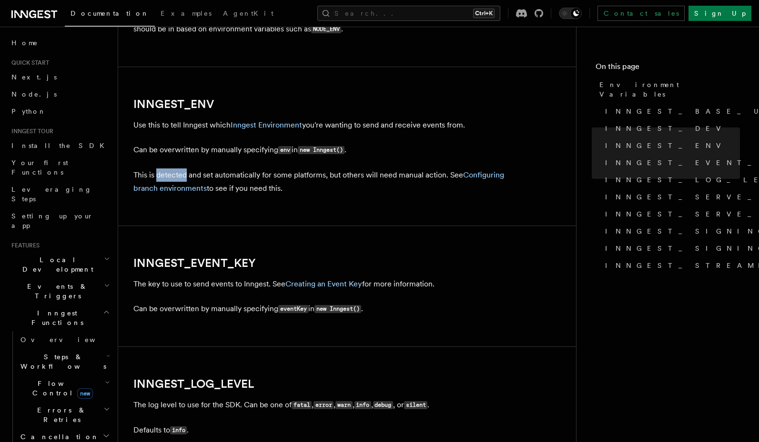
scroll to position [811, 0]
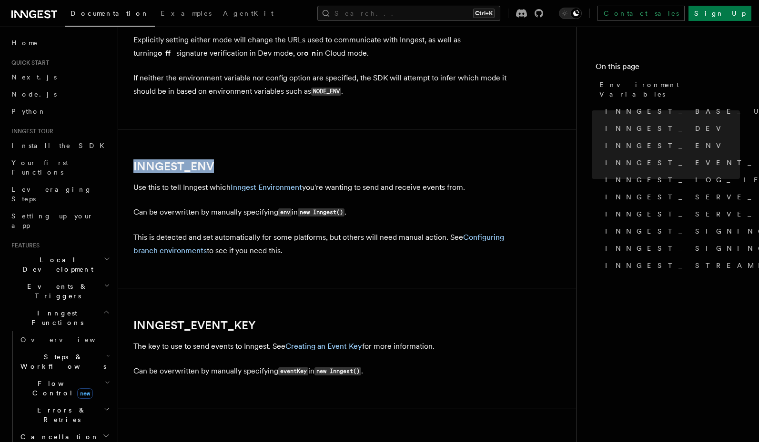
drag, startPoint x: 242, startPoint y: 160, endPoint x: 131, endPoint y: 161, distance: 111.0
click at [131, 161] on div "References TypeScript SDK Using the SDK Environment Variables You can set envir…" at bounding box center [362, 332] width 488 height 2287
copy link "INNGEST_ENV"
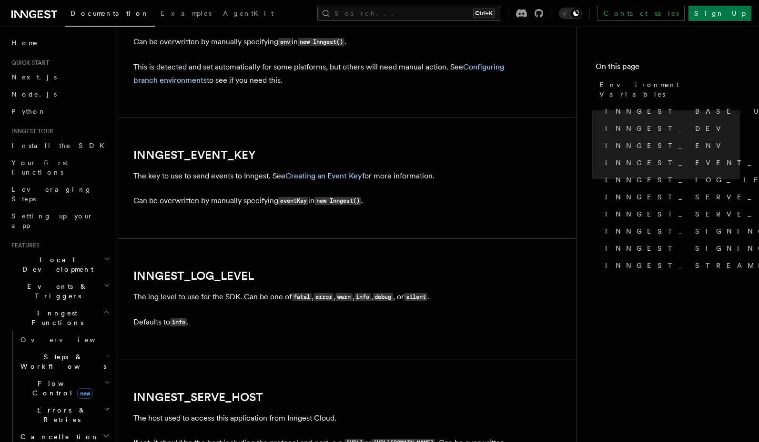
scroll to position [983, 0]
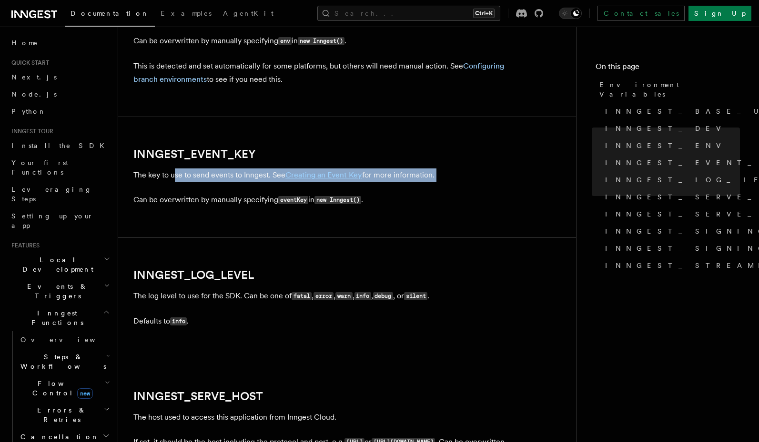
drag, startPoint x: 176, startPoint y: 173, endPoint x: 177, endPoint y: 185, distance: 12.0
click at [177, 185] on article "References TypeScript SDK Using the SDK Environment Variables You can set envir…" at bounding box center [346, 182] width 427 height 2246
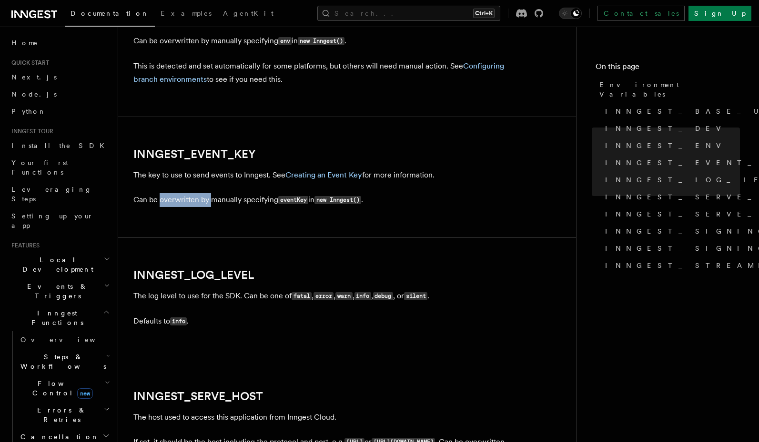
drag, startPoint x: 161, startPoint y: 200, endPoint x: 217, endPoint y: 204, distance: 56.3
click at [216, 204] on p "Can be overwritten by manually specifying eventKey in new Inngest() ." at bounding box center [323, 200] width 381 height 14
click at [222, 203] on p "Can be overwritten by manually specifying eventKey in new Inngest() ." at bounding box center [323, 200] width 381 height 14
click at [247, 175] on p "The key to use to send events to Inngest. See Creating an Event Key for more in…" at bounding box center [323, 175] width 381 height 13
click at [324, 175] on link "Creating an Event Key" at bounding box center [323, 174] width 77 height 9
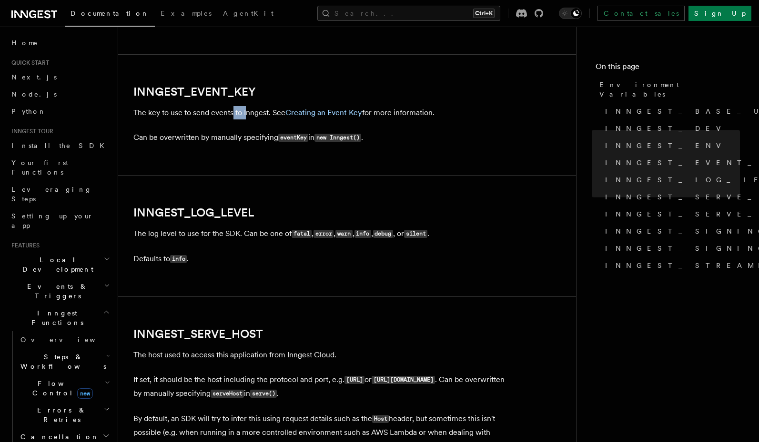
scroll to position [874, 0]
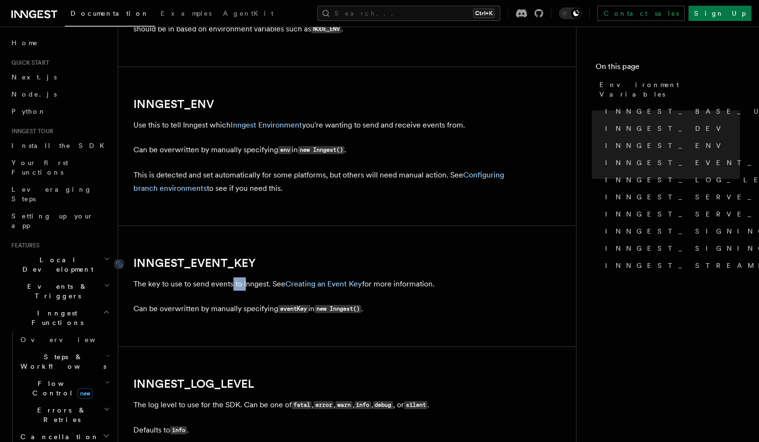
click at [190, 263] on link "INNGEST_EVENT_KEY" at bounding box center [194, 263] width 122 height 13
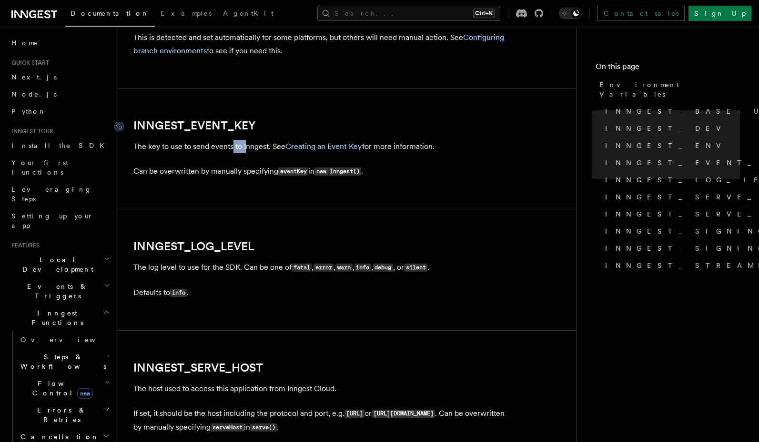
click at [190, 263] on article "References TypeScript SDK Using the SDK Environment Variables You can set envir…" at bounding box center [346, 154] width 427 height 2246
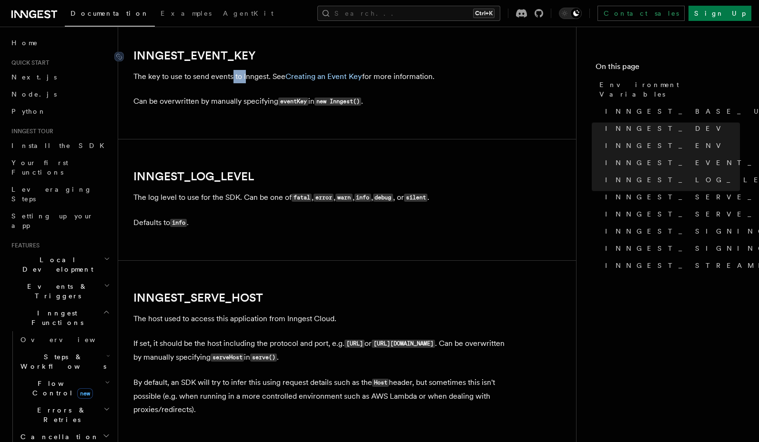
scroll to position [1085, 0]
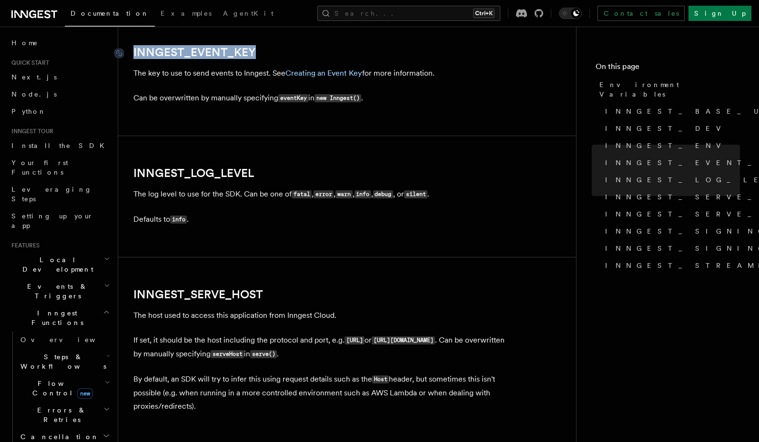
drag, startPoint x: 274, startPoint y: 55, endPoint x: 134, endPoint y: 55, distance: 140.0
click at [134, 55] on h2 "INNGEST_EVENT_KEY" at bounding box center [323, 52] width 381 height 13
copy link "INNGEST_EVENT_KEY"
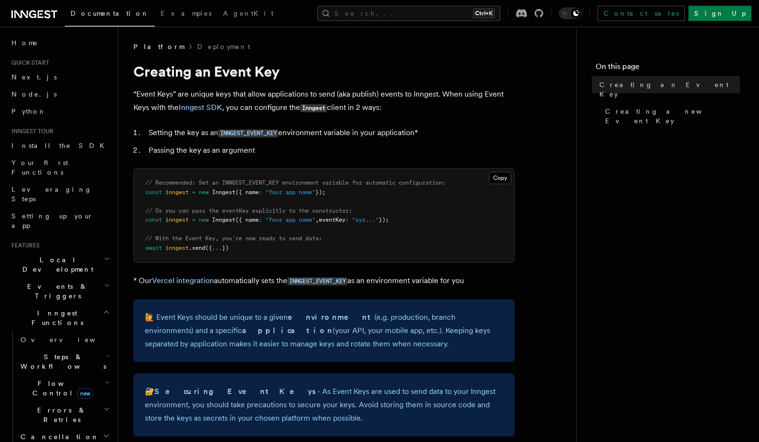
drag, startPoint x: 191, startPoint y: 95, endPoint x: 428, endPoint y: 101, distance: 236.3
click at [428, 101] on p "“Event Keys” are unique keys that allow applications to send (aka publish) even…" at bounding box center [323, 101] width 381 height 27
drag, startPoint x: 263, startPoint y: 113, endPoint x: 276, endPoint y: 112, distance: 12.9
click at [276, 112] on p "“Event Keys” are unique keys that allow applications to send (aka publish) even…" at bounding box center [323, 101] width 381 height 27
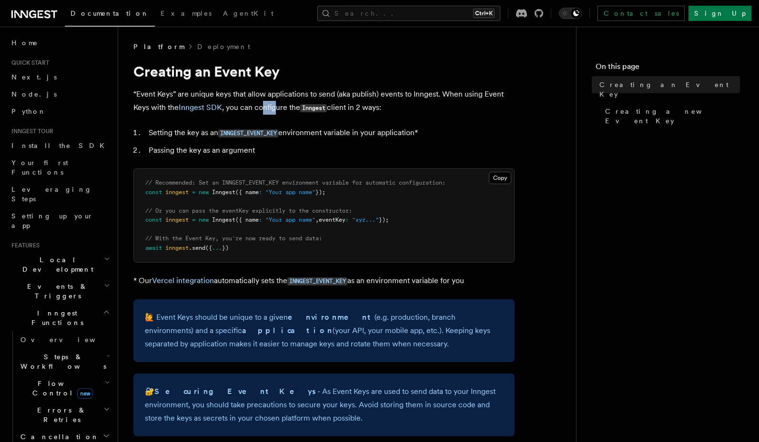
click at [277, 111] on p "“Event Keys” are unique keys that allow applications to send (aka publish) even…" at bounding box center [323, 101] width 381 height 27
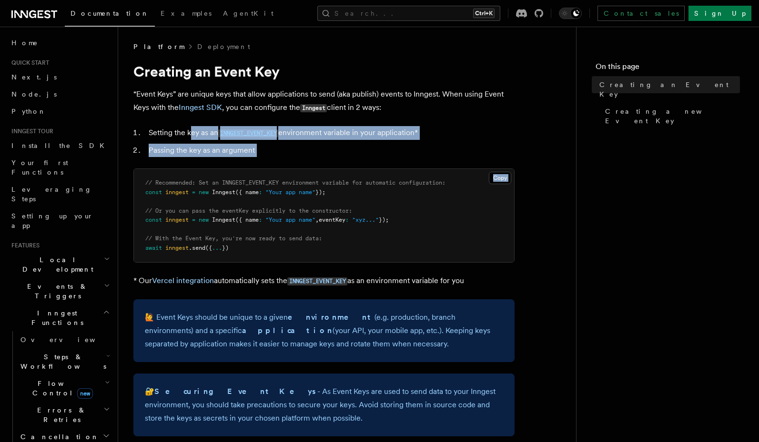
drag, startPoint x: 192, startPoint y: 131, endPoint x: 196, endPoint y: 157, distance: 26.5
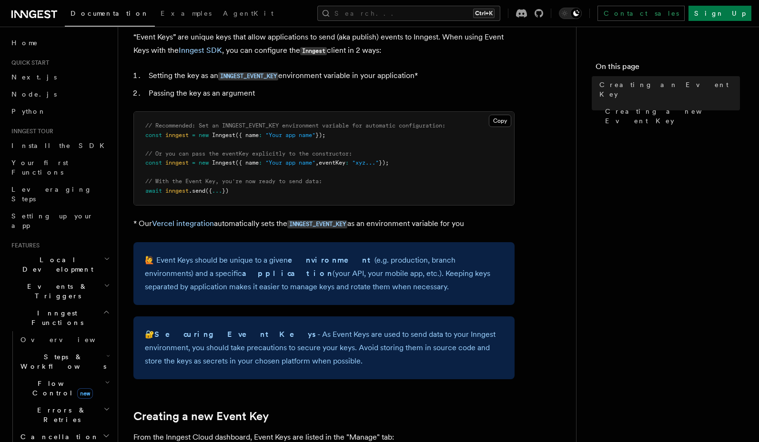
scroll to position [114, 0]
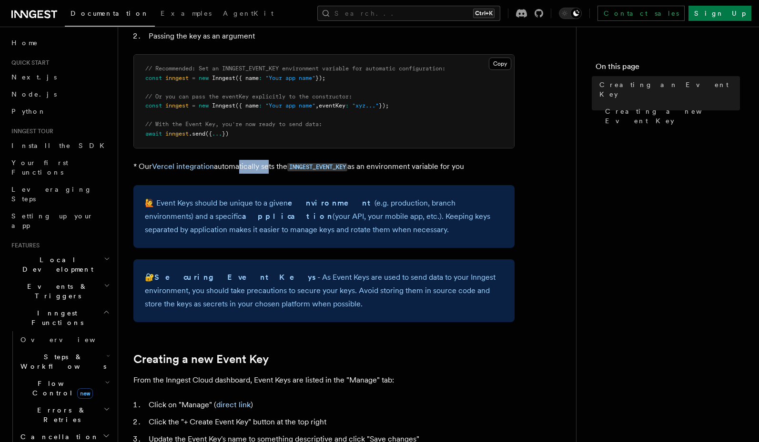
drag, startPoint x: 237, startPoint y: 168, endPoint x: 267, endPoint y: 169, distance: 30.0
click at [267, 169] on p "* Our Vercel integration automatically sets the INNGEST_EVENT_KEY as an environ…" at bounding box center [323, 167] width 381 height 14
drag, startPoint x: 393, startPoint y: 169, endPoint x: 409, endPoint y: 174, distance: 17.0
click at [409, 174] on article "Platform Deployment Creating an Event Key “Event Keys” are unique keys that all…" at bounding box center [346, 451] width 427 height 1046
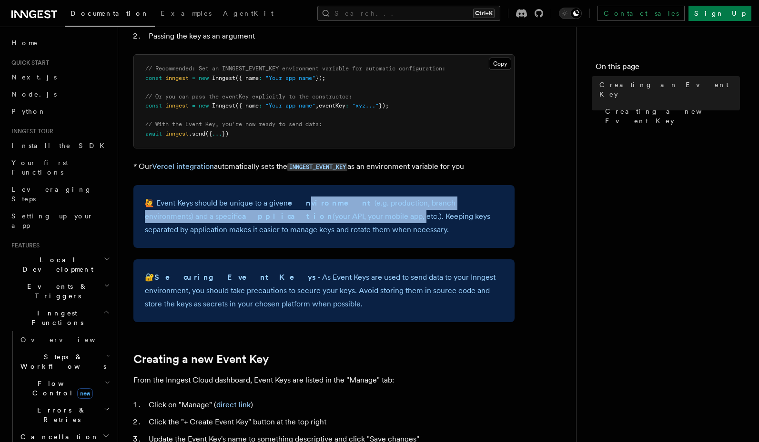
drag, startPoint x: 298, startPoint y: 200, endPoint x: 305, endPoint y: 217, distance: 18.6
click at [305, 217] on p "🙋 Event Keys should be unique to a given environment (e.g. production, branch e…" at bounding box center [324, 217] width 358 height 40
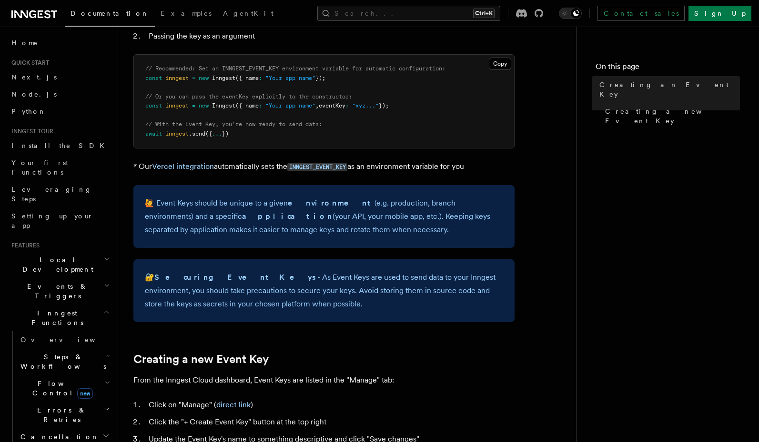
drag, startPoint x: 334, startPoint y: 214, endPoint x: 213, endPoint y: 237, distance: 122.6
click at [213, 237] on div "🙋 Event Keys should be unique to a given environment (e.g. production, branch e…" at bounding box center [323, 216] width 381 height 63
drag, startPoint x: 216, startPoint y: 229, endPoint x: 220, endPoint y: 236, distance: 8.3
click at [220, 236] on p "🙋 Event Keys should be unique to a given environment (e.g. production, branch e…" at bounding box center [324, 217] width 358 height 40
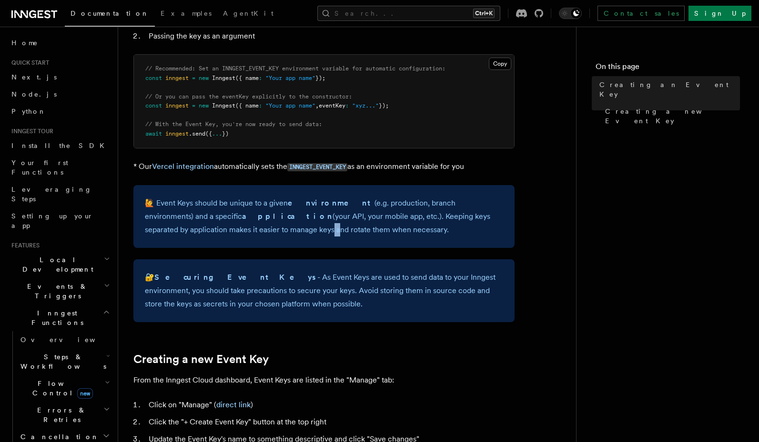
click at [220, 236] on p "🙋 Event Keys should be unique to a given environment (e.g. production, branch e…" at bounding box center [324, 217] width 358 height 40
drag, startPoint x: 258, startPoint y: 226, endPoint x: 344, endPoint y: 237, distance: 86.8
click at [344, 237] on div "🙋 Event Keys should be unique to a given environment (e.g. production, branch e…" at bounding box center [323, 216] width 381 height 63
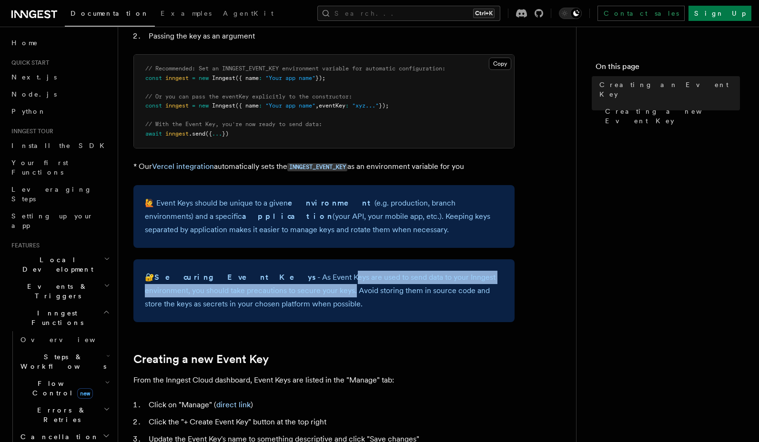
drag, startPoint x: 267, startPoint y: 275, endPoint x: 267, endPoint y: 290, distance: 15.7
click at [267, 290] on p "🔐 Securing Event Keys - As Event Keys are used to send data to your Inngest env…" at bounding box center [324, 291] width 358 height 40
drag, startPoint x: 305, startPoint y: 290, endPoint x: 323, endPoint y: 300, distance: 21.2
click at [323, 300] on p "🔐 Securing Event Keys - As Event Keys are used to send data to your Inngest env…" at bounding box center [324, 291] width 358 height 40
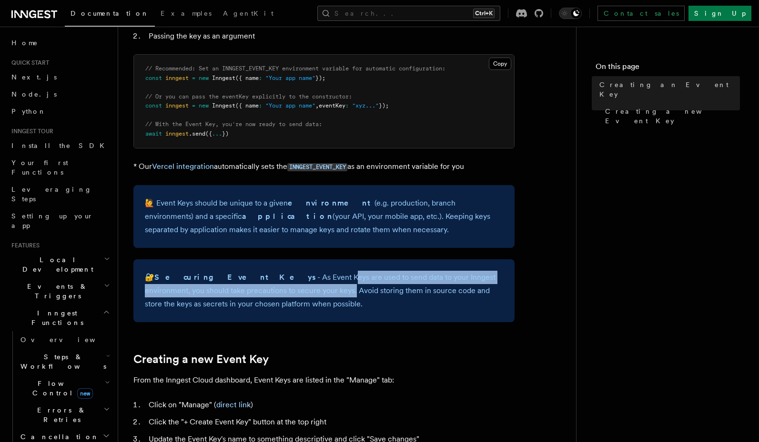
click at [323, 300] on p "🔐 Securing Event Keys - As Event Keys are used to send data to your Inngest env…" at bounding box center [324, 291] width 358 height 40
drag, startPoint x: 356, startPoint y: 276, endPoint x: 366, endPoint y: 288, distance: 15.9
click at [366, 288] on p "🔐 Securing Event Keys - As Event Keys are used to send data to your Inngest env…" at bounding box center [324, 291] width 358 height 40
drag, startPoint x: 350, startPoint y: 297, endPoint x: 344, endPoint y: 304, distance: 9.5
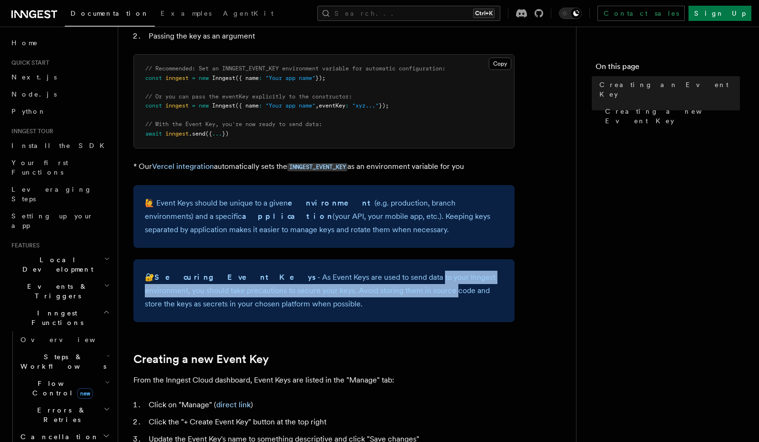
click at [344, 304] on p "🔐 Securing Event Keys - As Event Keys are used to send data to your Inngest env…" at bounding box center [324, 291] width 358 height 40
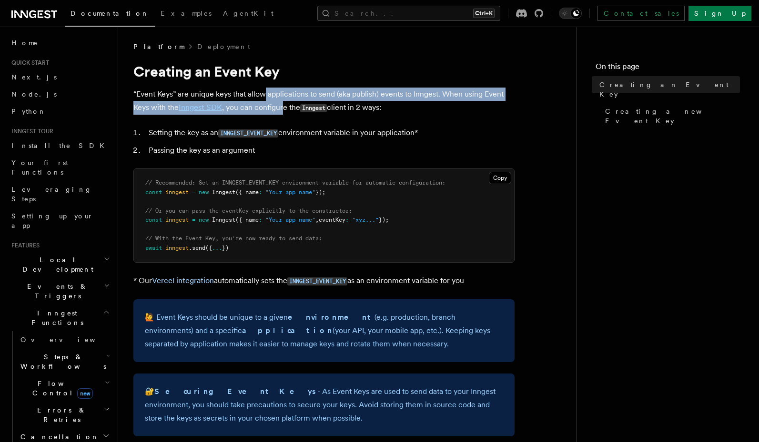
drag, startPoint x: 267, startPoint y: 92, endPoint x: 284, endPoint y: 105, distance: 21.4
click at [284, 105] on p "“Event Keys” are unique keys that allow applications to send (aka publish) even…" at bounding box center [323, 101] width 381 height 27
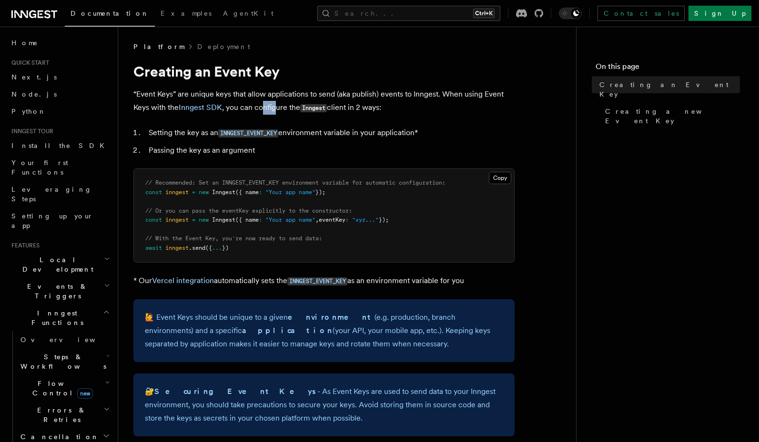
drag, startPoint x: 270, startPoint y: 108, endPoint x: 276, endPoint y: 110, distance: 6.4
click at [276, 110] on p "“Event Keys” are unique keys that allow applications to send (aka publish) even…" at bounding box center [323, 101] width 381 height 27
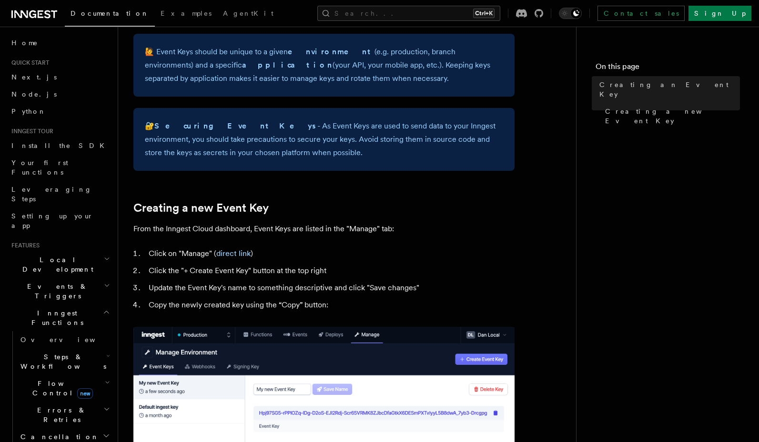
scroll to position [286, 0]
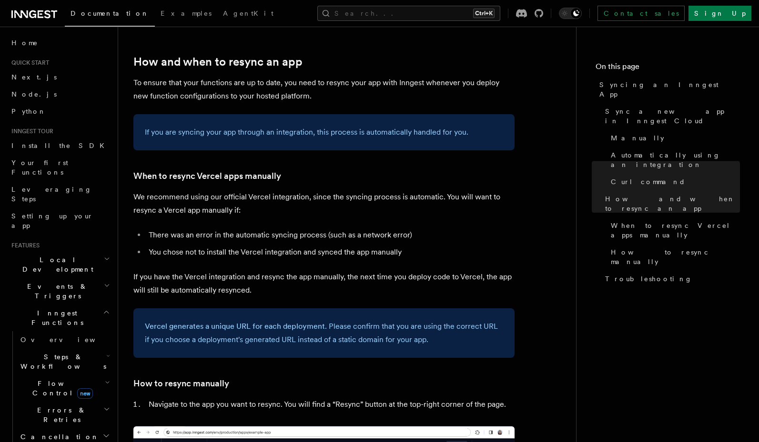
scroll to position [1486, 0]
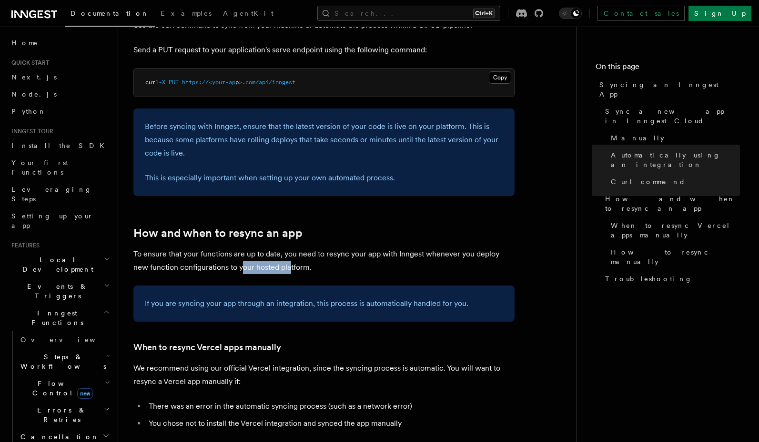
drag, startPoint x: 226, startPoint y: 243, endPoint x: 272, endPoint y: 242, distance: 46.7
click at [272, 248] on p "To ensure that your functions are up to date, you need to resync your app with …" at bounding box center [323, 261] width 381 height 27
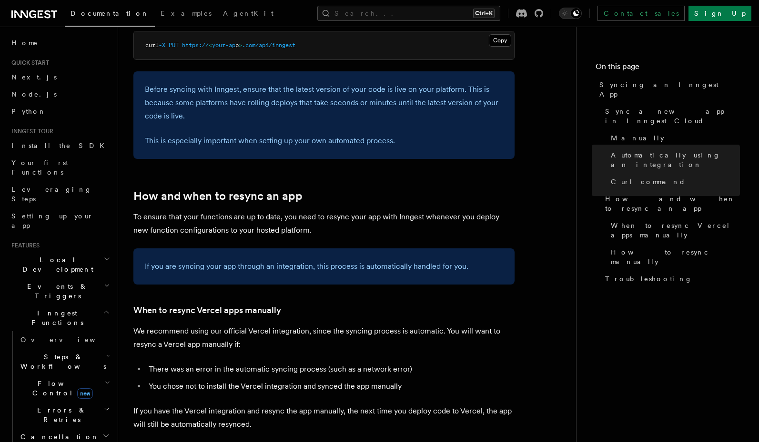
scroll to position [1600, 0]
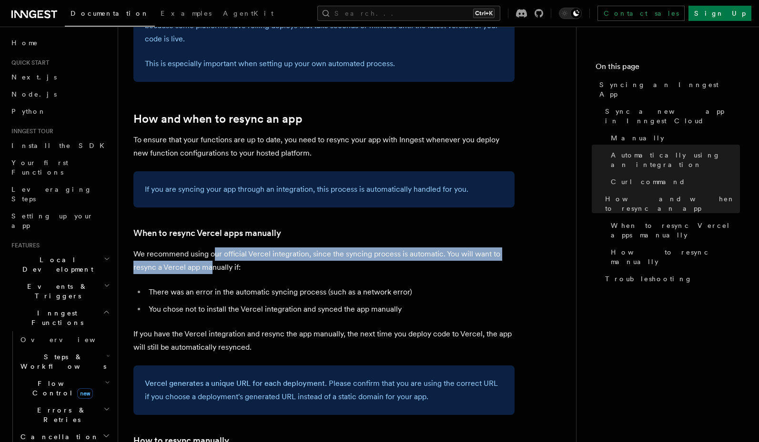
drag, startPoint x: 213, startPoint y: 239, endPoint x: 210, endPoint y: 249, distance: 10.1
click at [210, 249] on p "We recommend using our official Vercel integration, since the syncing process i…" at bounding box center [323, 261] width 381 height 27
drag, startPoint x: 277, startPoint y: 230, endPoint x: 277, endPoint y: 248, distance: 17.6
click at [277, 248] on p "We recommend using our official Vercel integration, since the syncing process i…" at bounding box center [323, 261] width 381 height 27
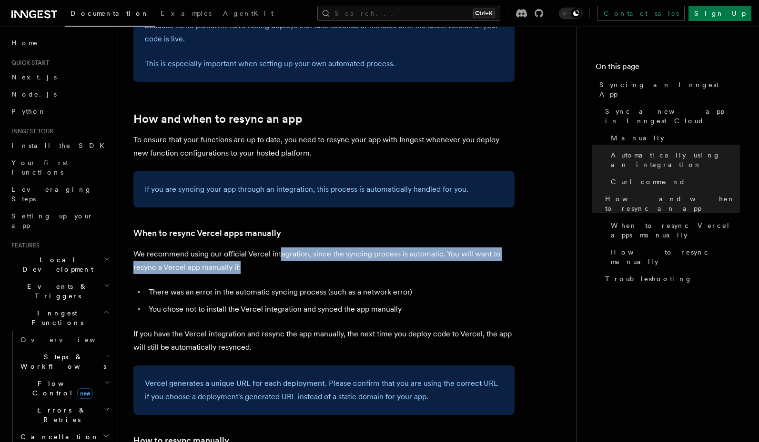
click at [277, 248] on p "We recommend using our official Vercel integration, since the syncing process i…" at bounding box center [323, 261] width 381 height 27
drag, startPoint x: 305, startPoint y: 239, endPoint x: 305, endPoint y: 251, distance: 11.9
click at [305, 251] on p "We recommend using our official Vercel integration, since the syncing process i…" at bounding box center [323, 261] width 381 height 27
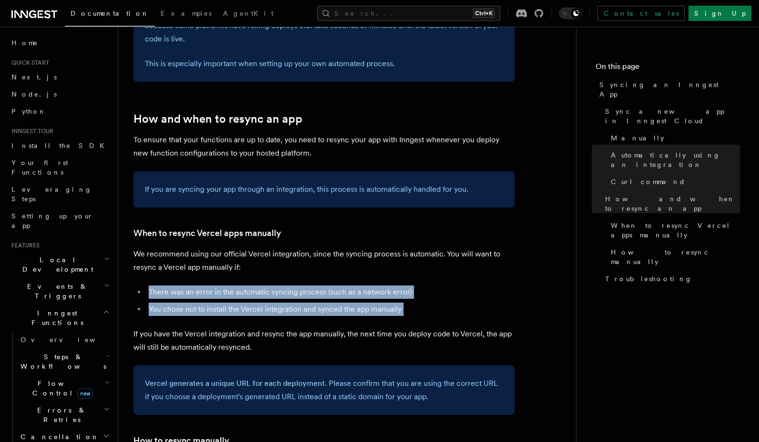
drag, startPoint x: 284, startPoint y: 260, endPoint x: 266, endPoint y: 303, distance: 46.8
click at [266, 303] on article "Platform Deployment Syncing an Inngest App After deploying your code to a hosti…" at bounding box center [346, 11] width 427 height 3139
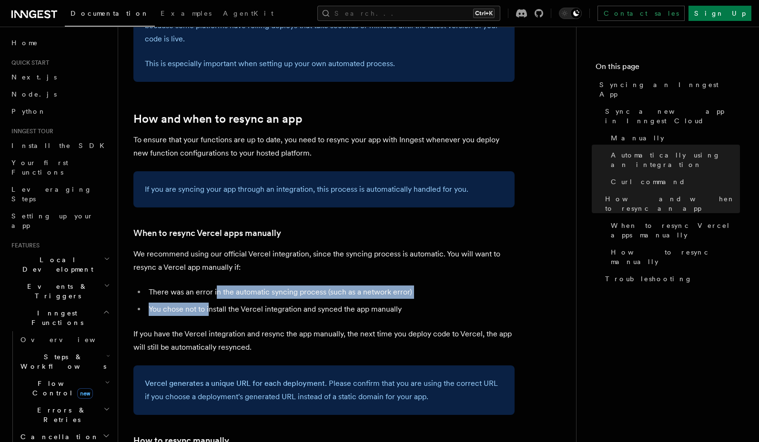
drag, startPoint x: 215, startPoint y: 280, endPoint x: 209, endPoint y: 293, distance: 14.7
click at [209, 293] on ul "There was an error in the automatic syncing process (such as a network error) Y…" at bounding box center [323, 301] width 381 height 30
click at [209, 303] on li "You chose not to install the Vercel integration and synced the app manually" at bounding box center [330, 309] width 369 height 13
drag, startPoint x: 255, startPoint y: 274, endPoint x: 262, endPoint y: 287, distance: 14.5
click at [262, 287] on ul "There was an error in the automatic syncing process (such as a network error) Y…" at bounding box center [323, 301] width 381 height 30
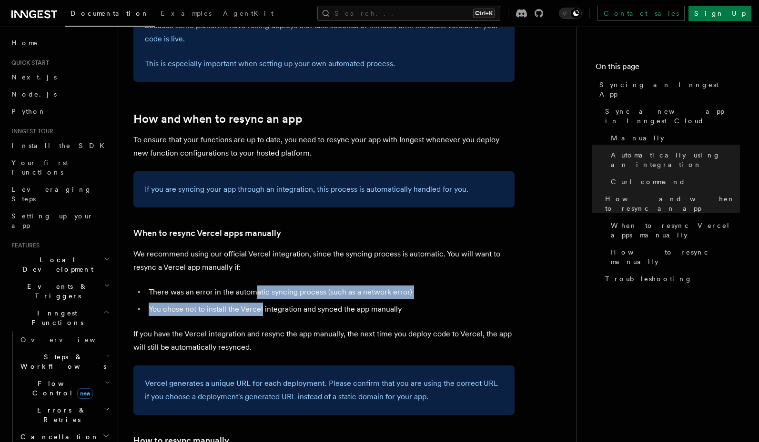
click at [262, 303] on li "You chose not to install the Vercel integration and synced the app manually" at bounding box center [330, 309] width 369 height 13
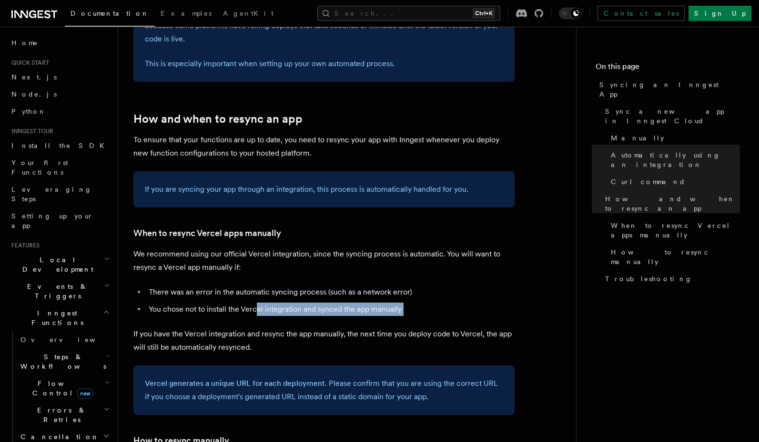
drag, startPoint x: 249, startPoint y: 290, endPoint x: 294, endPoint y: 301, distance: 46.7
click at [294, 301] on article "Platform Deployment Syncing an Inngest App After deploying your code to a hosti…" at bounding box center [346, 11] width 427 height 3139
drag, startPoint x: 302, startPoint y: 291, endPoint x: 302, endPoint y: 302, distance: 11.0
click at [302, 302] on article "Platform Deployment Syncing an Inngest App After deploying your code to a hosti…" at bounding box center [346, 11] width 427 height 3139
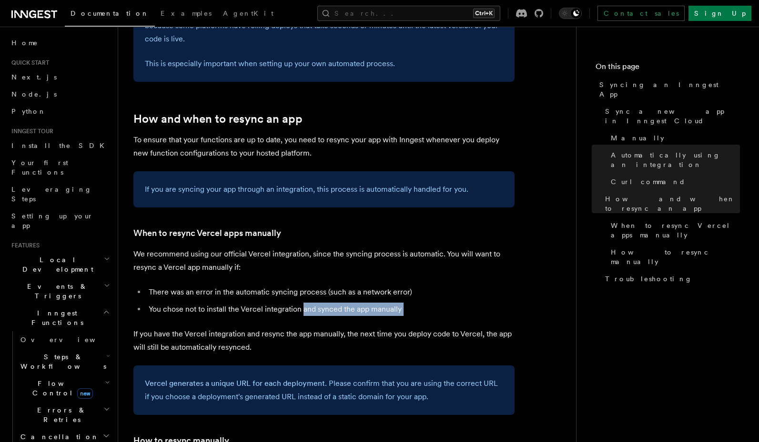
click at [302, 302] on article "Platform Deployment Syncing an Inngest App After deploying your code to a hosti…" at bounding box center [346, 11] width 427 height 3139
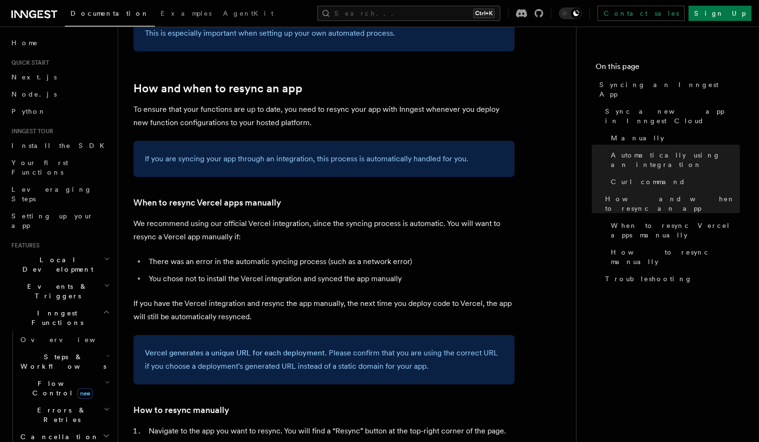
scroll to position [1657, 0]
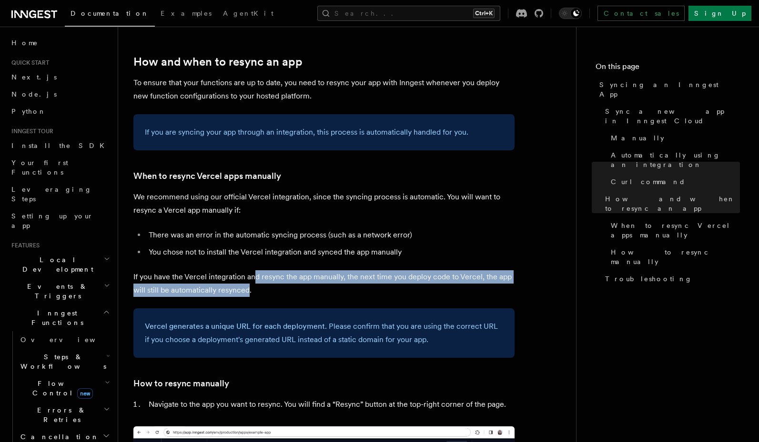
drag, startPoint x: 252, startPoint y: 259, endPoint x: 247, endPoint y: 273, distance: 14.8
click at [247, 273] on p "If you have the Vercel integration and resync the app manually, the next time y…" at bounding box center [323, 283] width 381 height 27
drag, startPoint x: 359, startPoint y: 259, endPoint x: 364, endPoint y: 271, distance: 12.8
click at [364, 271] on p "If you have the Vercel integration and resync the app manually, the next time y…" at bounding box center [323, 283] width 381 height 27
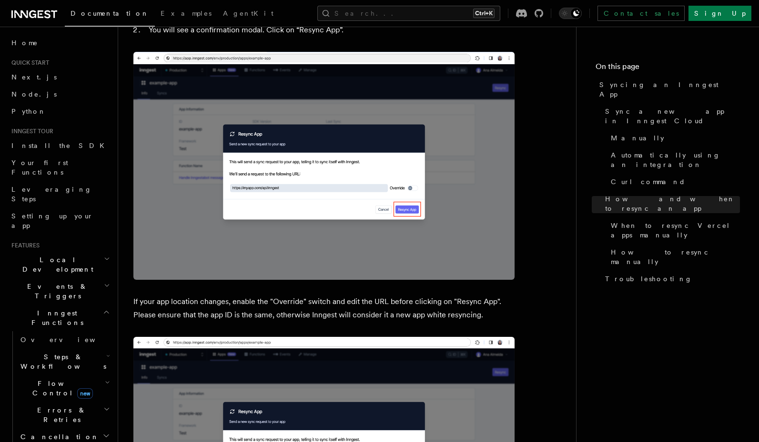
scroll to position [2343, 0]
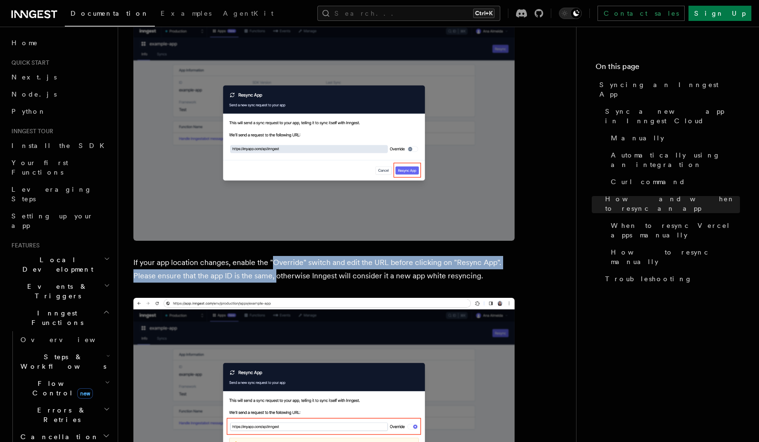
drag, startPoint x: 275, startPoint y: 250, endPoint x: 275, endPoint y: 259, distance: 8.1
click at [275, 259] on p "If your app location changes, enable the "Override" switch and edit the URL bef…" at bounding box center [323, 269] width 381 height 27
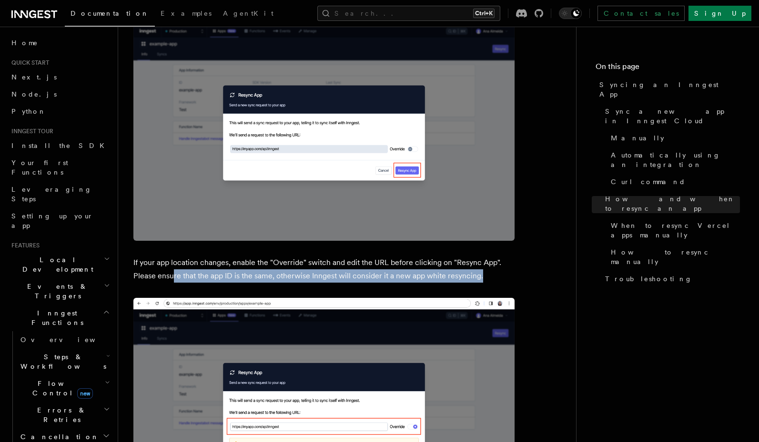
drag, startPoint x: 173, startPoint y: 263, endPoint x: 381, endPoint y: 264, distance: 208.1
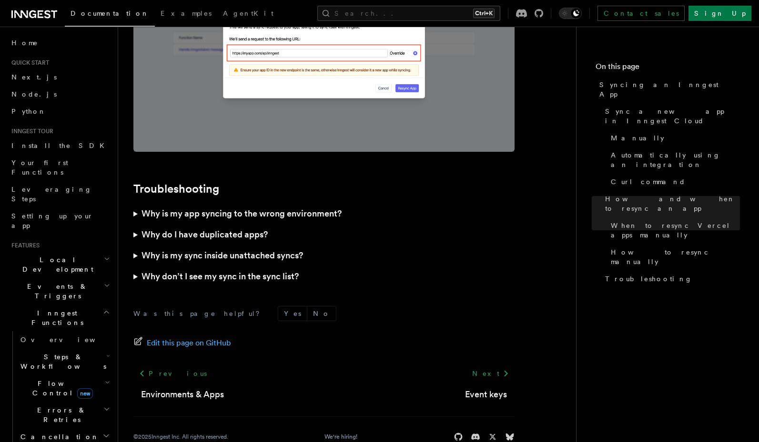
scroll to position [2720, 0]
